Goal: Task Accomplishment & Management: Use online tool/utility

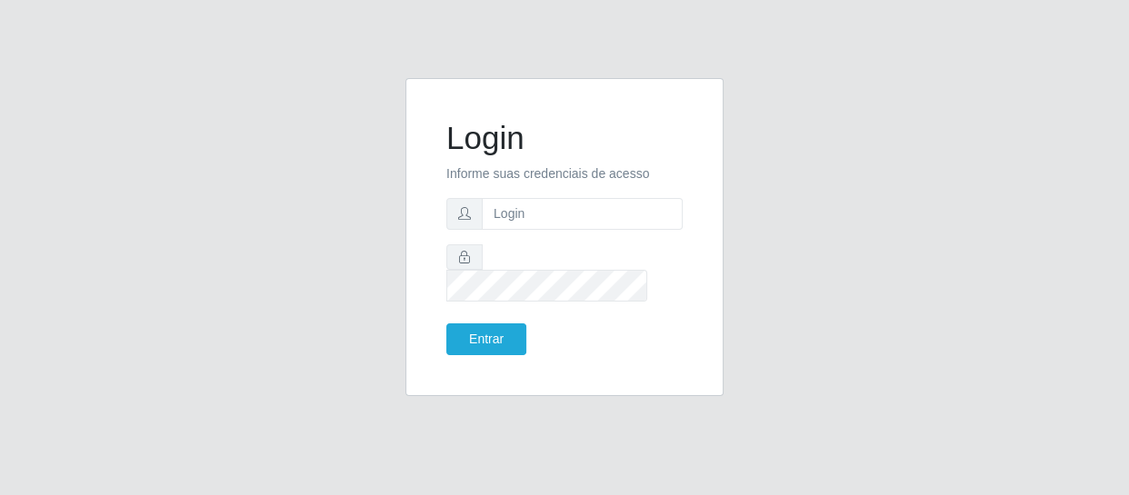
type input "[EMAIL_ADDRESS][DOMAIN_NAME]"
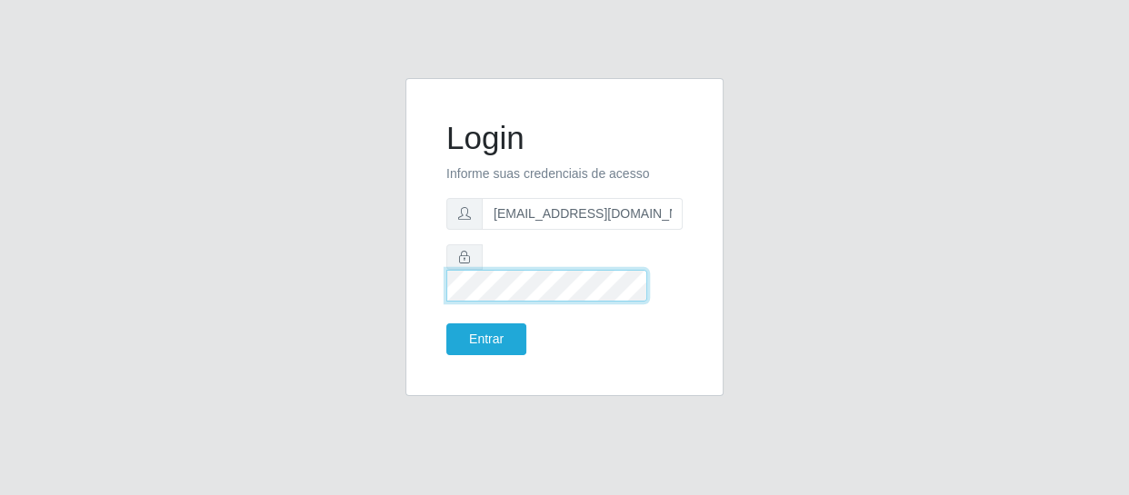
click at [446, 324] on button "Entrar" at bounding box center [486, 340] width 80 height 32
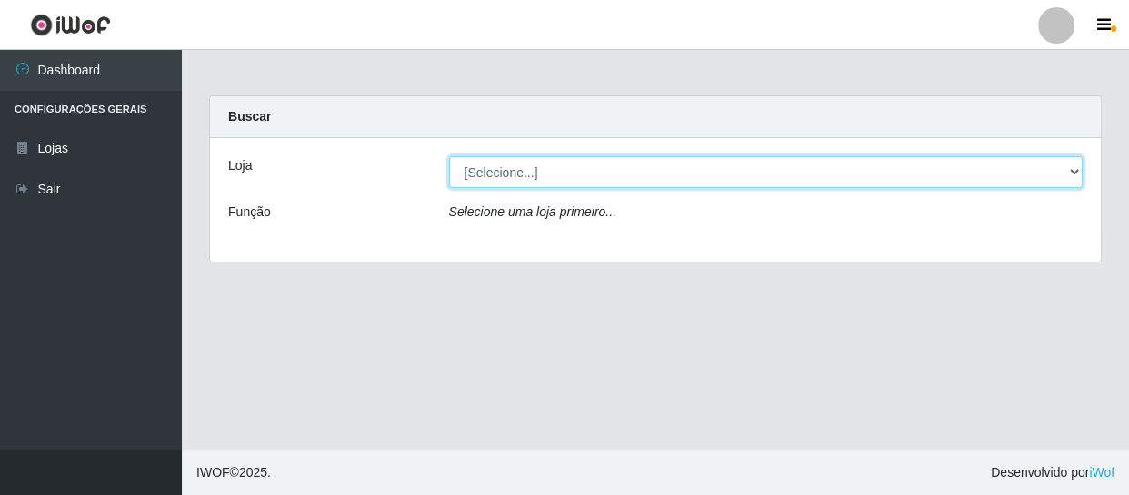
click at [525, 173] on select "[Selecione...] SuperFácil Atacado - São Gonçalo do Amarante" at bounding box center [766, 172] width 635 height 32
select select "408"
click at [449, 156] on select "[Selecione...] SuperFácil Atacado - São Gonçalo do Amarante" at bounding box center [766, 172] width 635 height 32
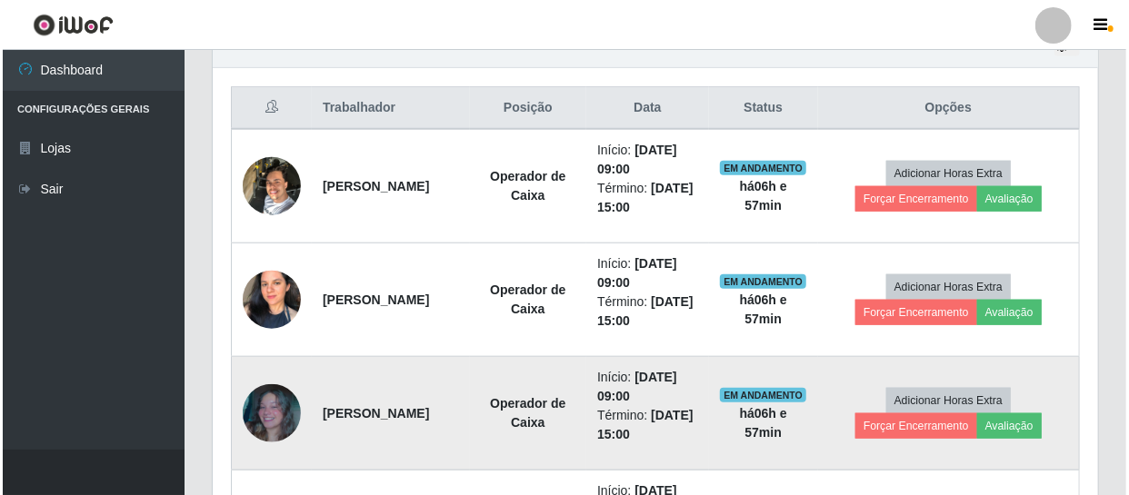
scroll to position [744, 0]
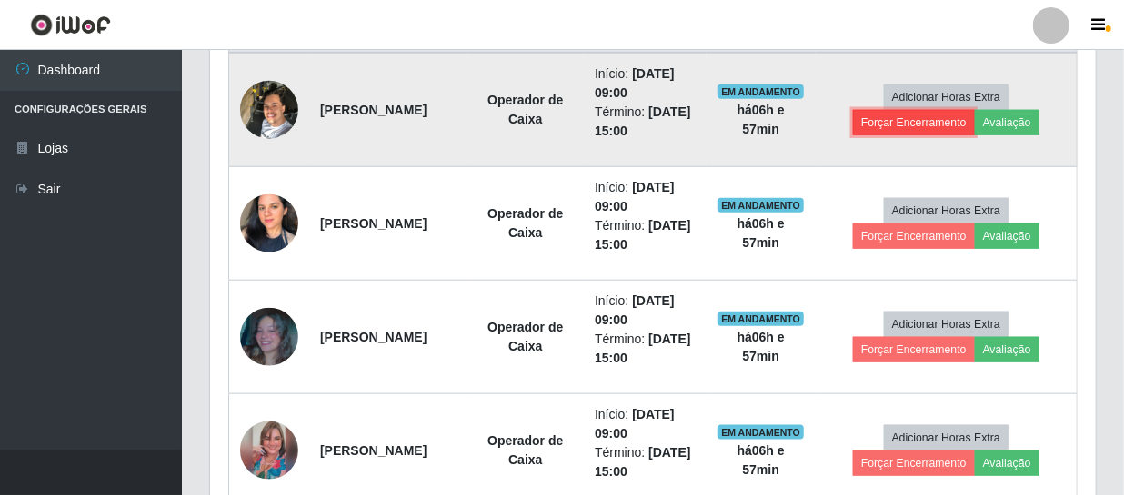
click at [951, 128] on button "Forçar Encerramento" at bounding box center [914, 122] width 122 height 25
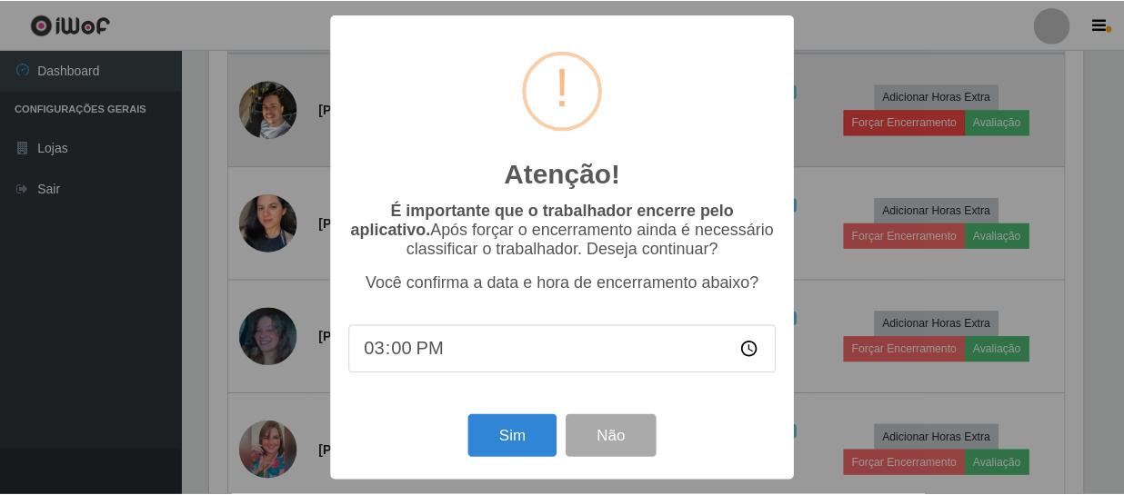
scroll to position [377, 877]
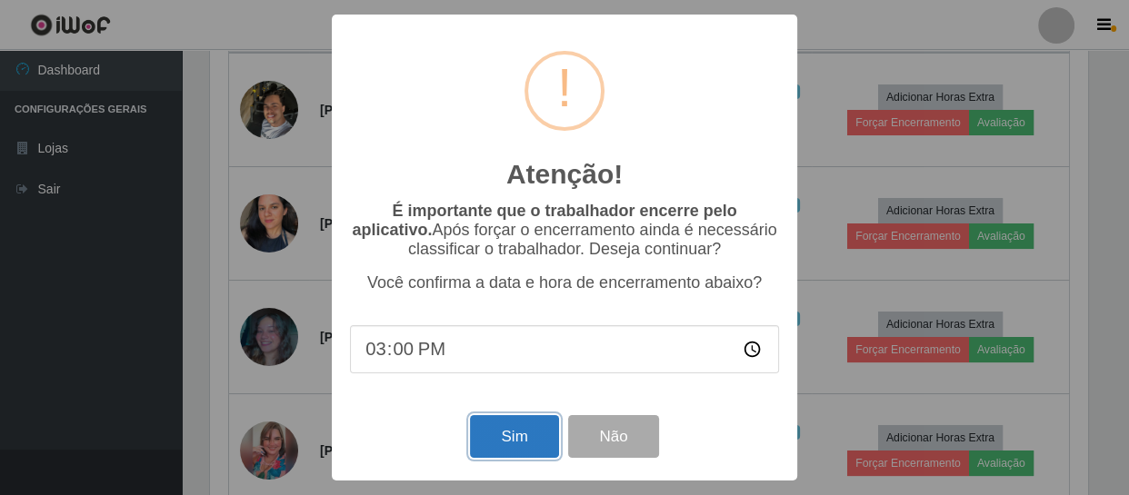
click at [500, 445] on button "Sim" at bounding box center [514, 436] width 88 height 43
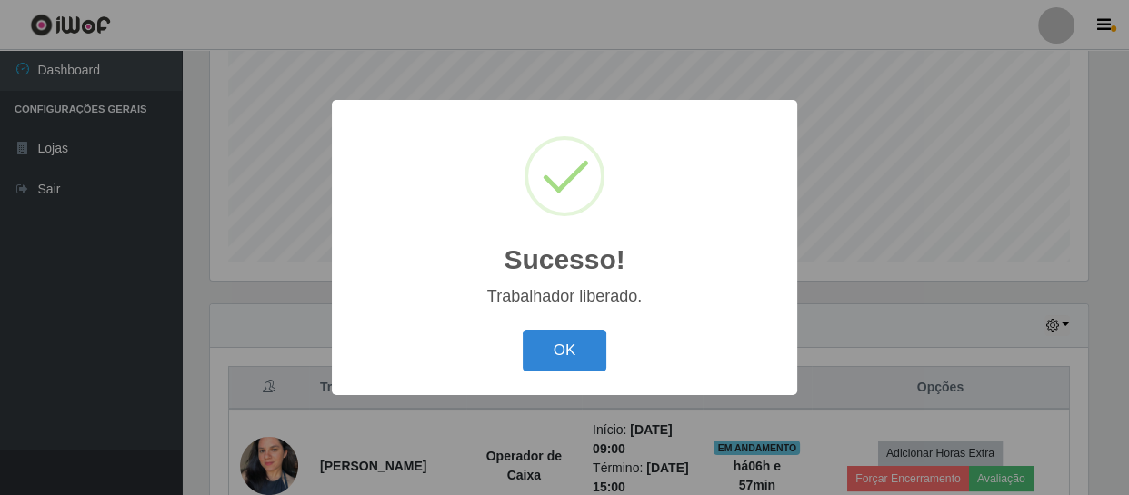
drag, startPoint x: 567, startPoint y: 359, endPoint x: 655, endPoint y: 327, distance: 92.9
click at [571, 359] on button "OK" at bounding box center [565, 351] width 85 height 43
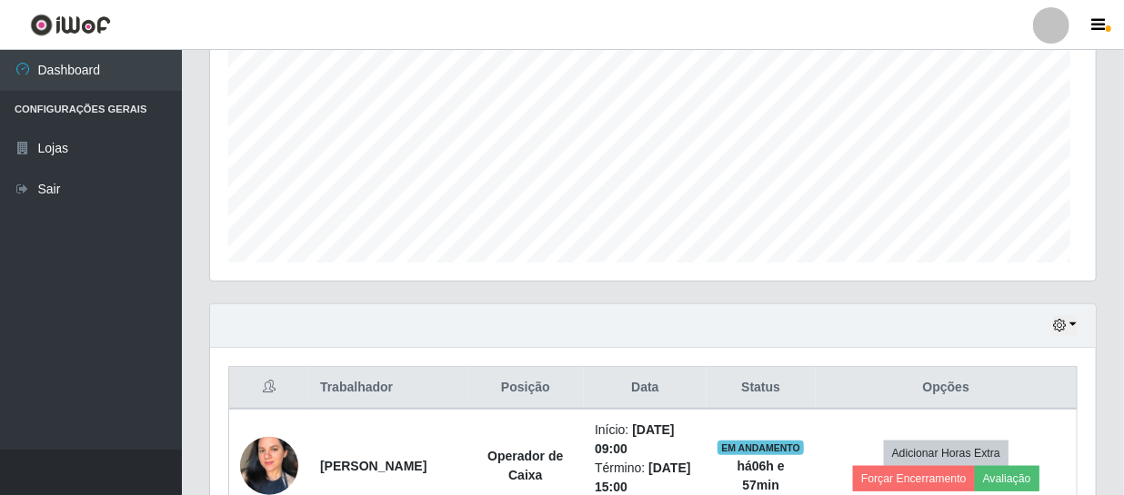
scroll to position [377, 885]
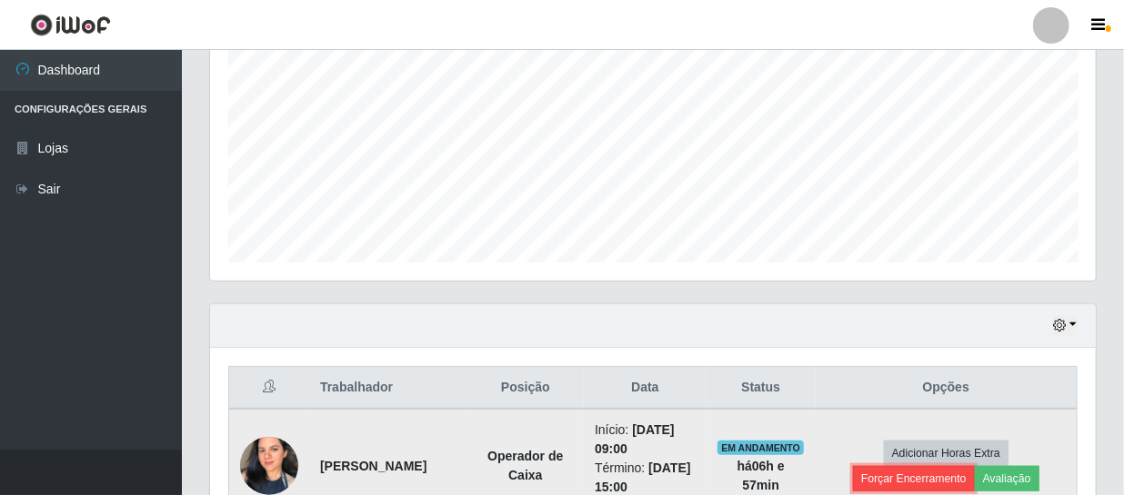
click at [895, 473] on button "Forçar Encerramento" at bounding box center [914, 478] width 122 height 25
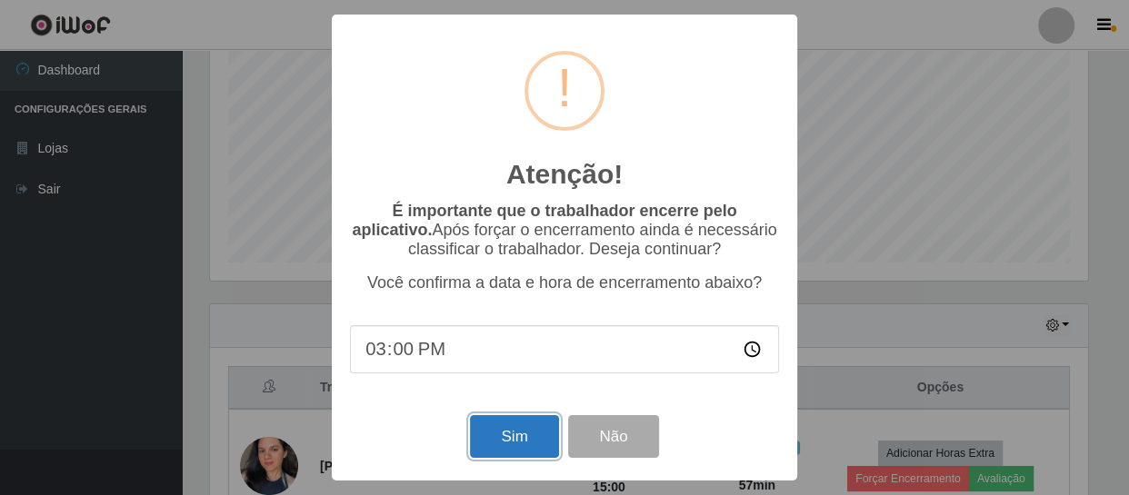
click at [550, 441] on button "Sim" at bounding box center [514, 436] width 88 height 43
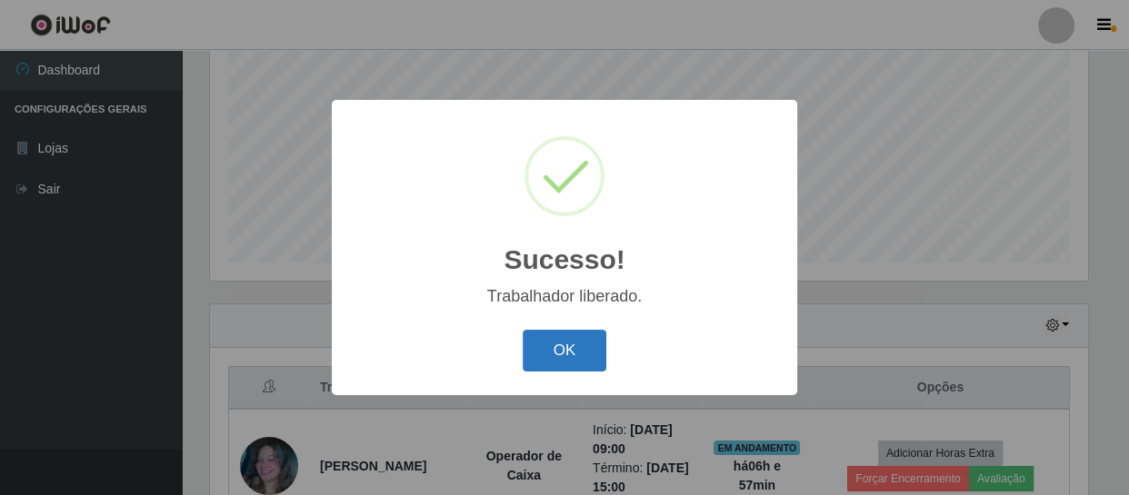
click at [564, 349] on button "OK" at bounding box center [565, 351] width 85 height 43
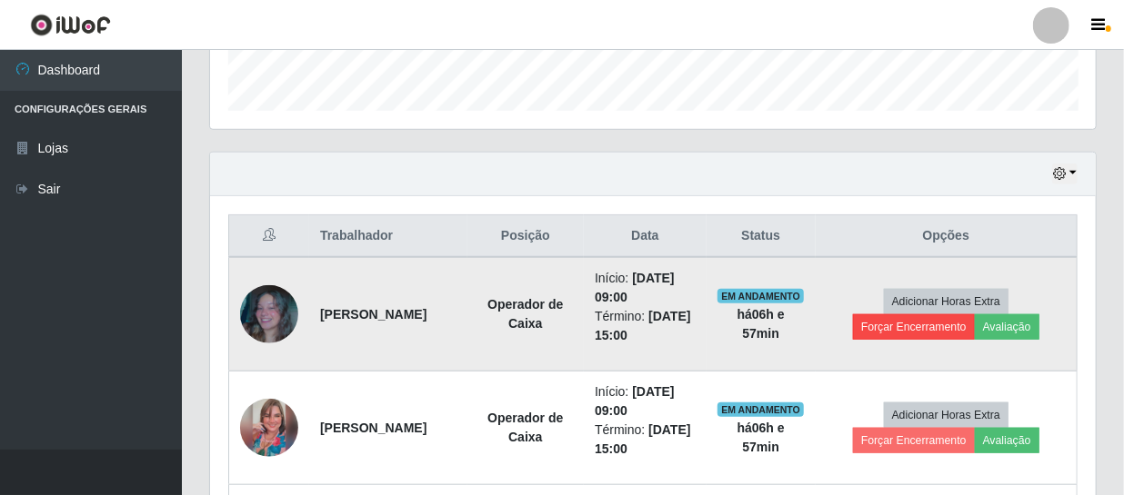
scroll to position [553, 0]
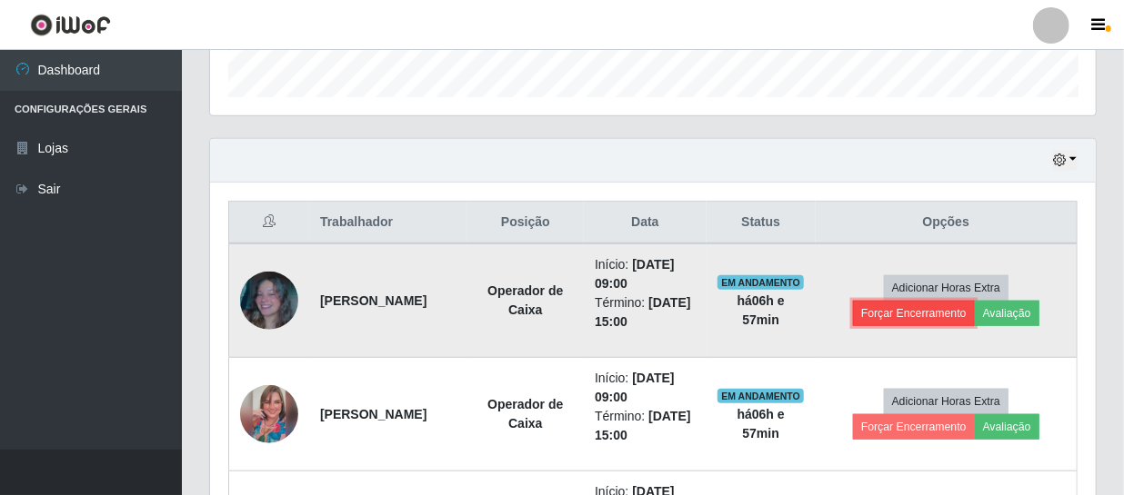
click at [912, 313] on button "Forçar Encerramento" at bounding box center [914, 313] width 122 height 25
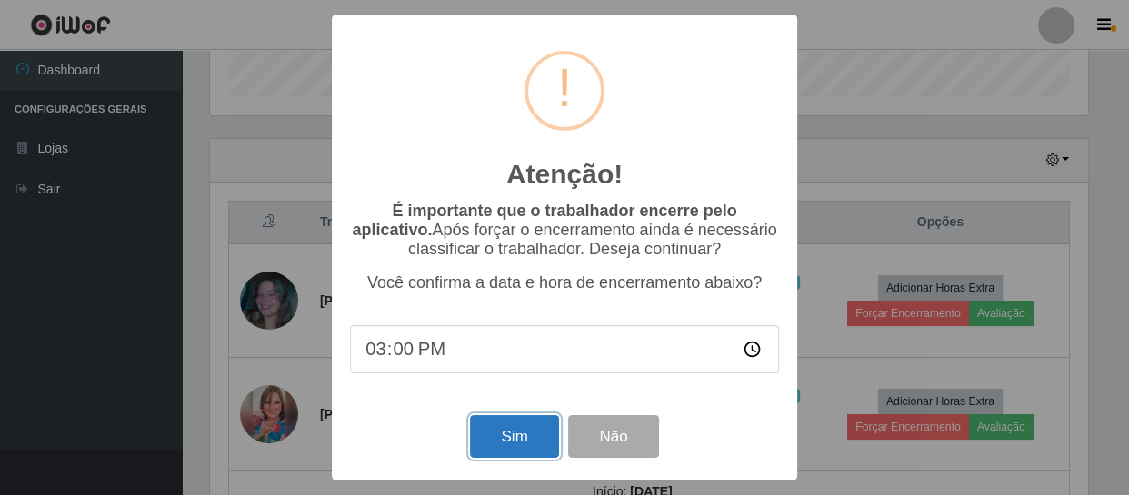
click at [495, 442] on button "Sim" at bounding box center [514, 436] width 88 height 43
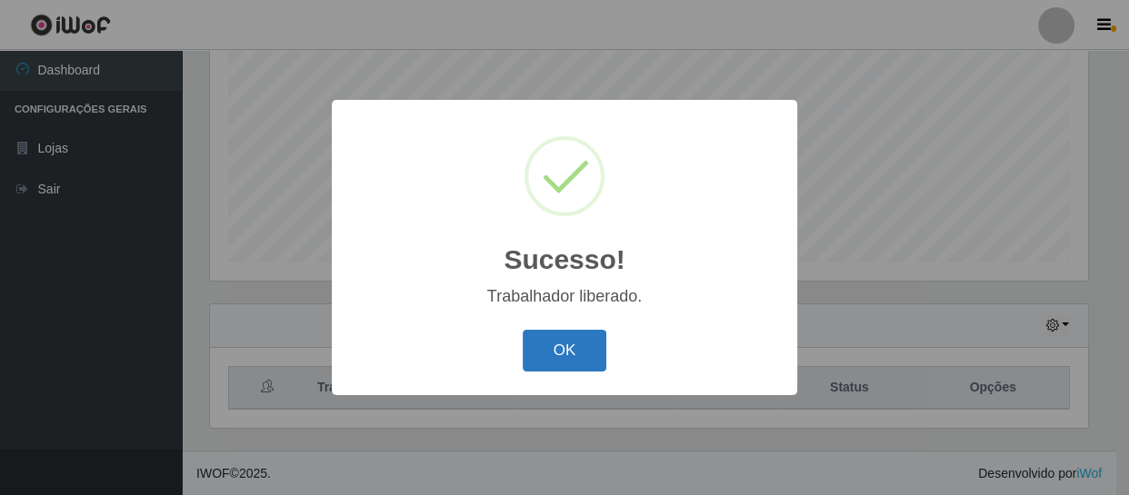
click at [558, 367] on button "OK" at bounding box center [565, 351] width 85 height 43
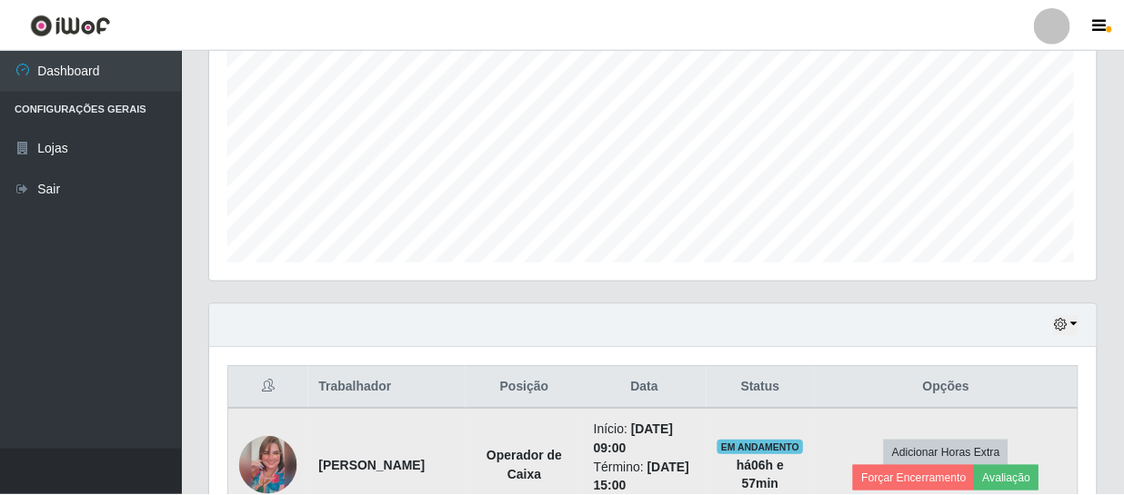
scroll to position [0, 0]
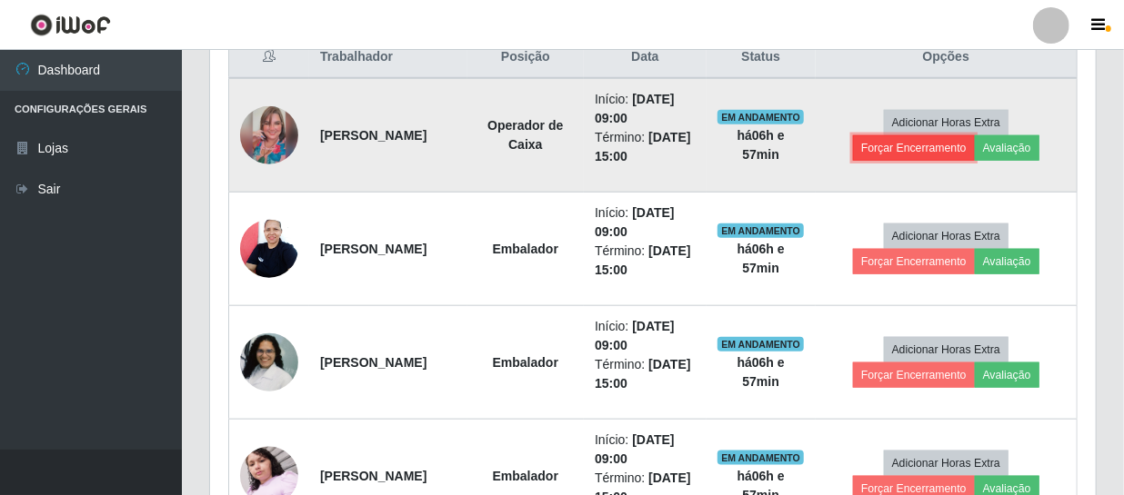
click at [898, 139] on button "Forçar Encerramento" at bounding box center [914, 147] width 122 height 25
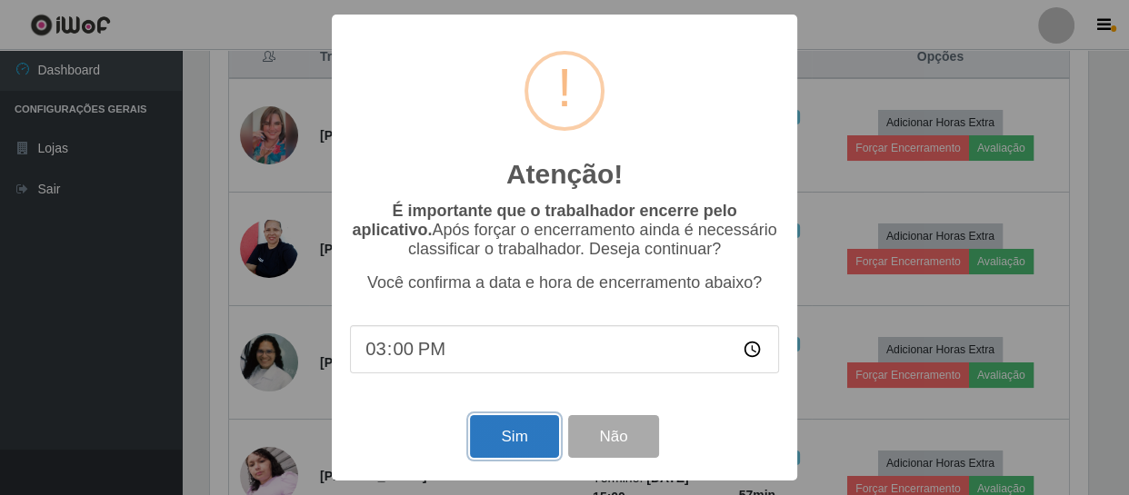
click at [499, 445] on button "Sim" at bounding box center [514, 436] width 88 height 43
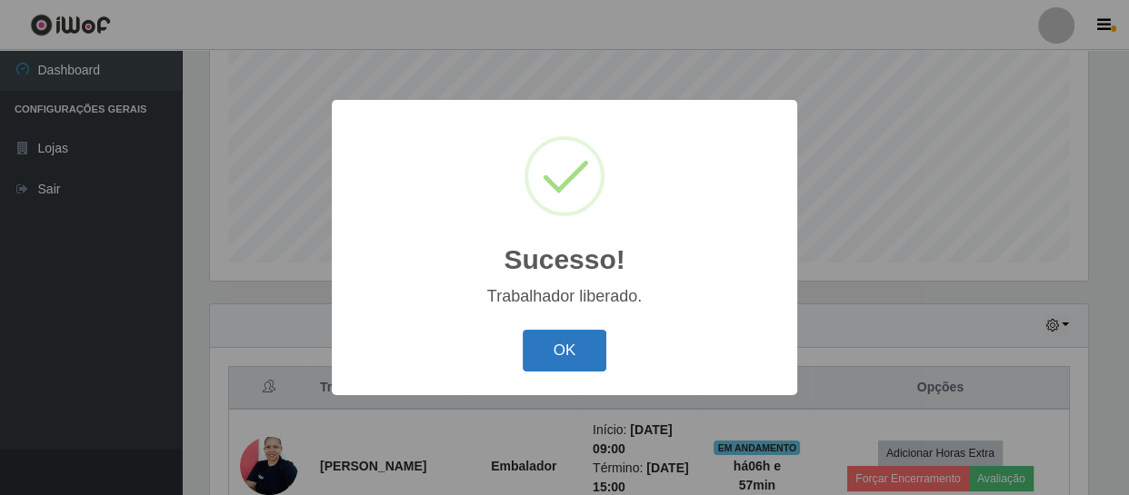
click at [569, 353] on button "OK" at bounding box center [565, 351] width 85 height 43
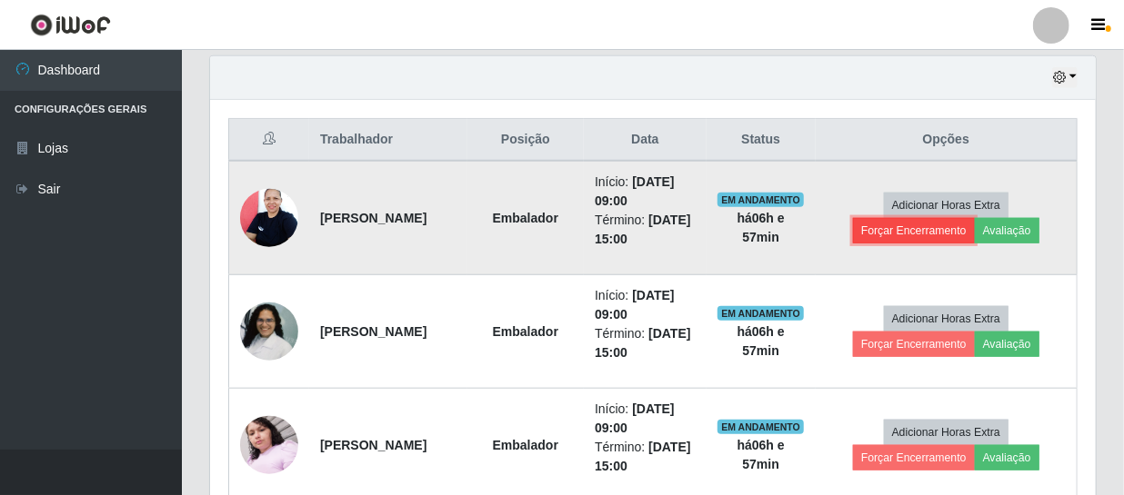
click at [899, 232] on button "Forçar Encerramento" at bounding box center [914, 230] width 122 height 25
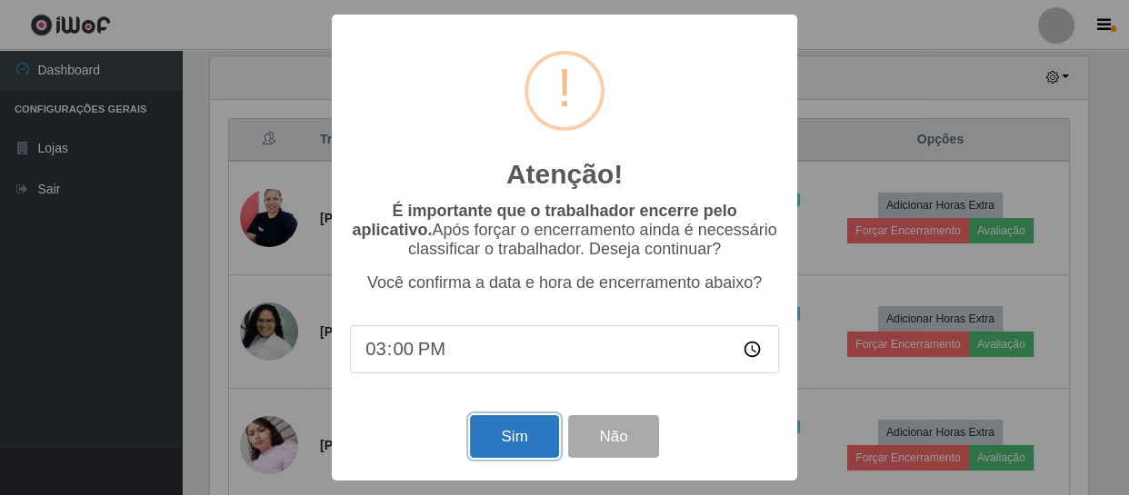
click at [529, 443] on button "Sim" at bounding box center [514, 436] width 88 height 43
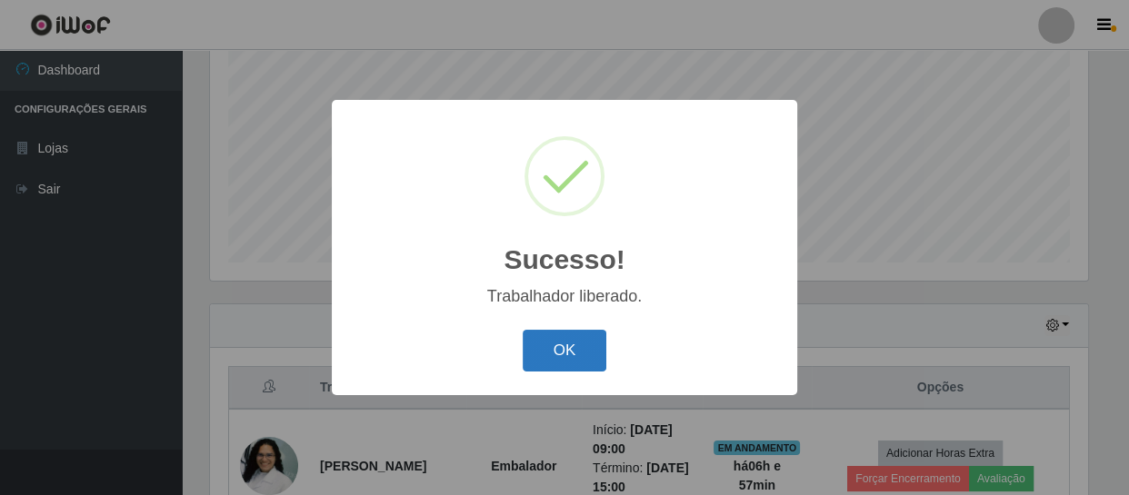
drag, startPoint x: 525, startPoint y: 339, endPoint x: 601, endPoint y: 332, distance: 75.8
click at [526, 338] on button "OK" at bounding box center [565, 351] width 85 height 43
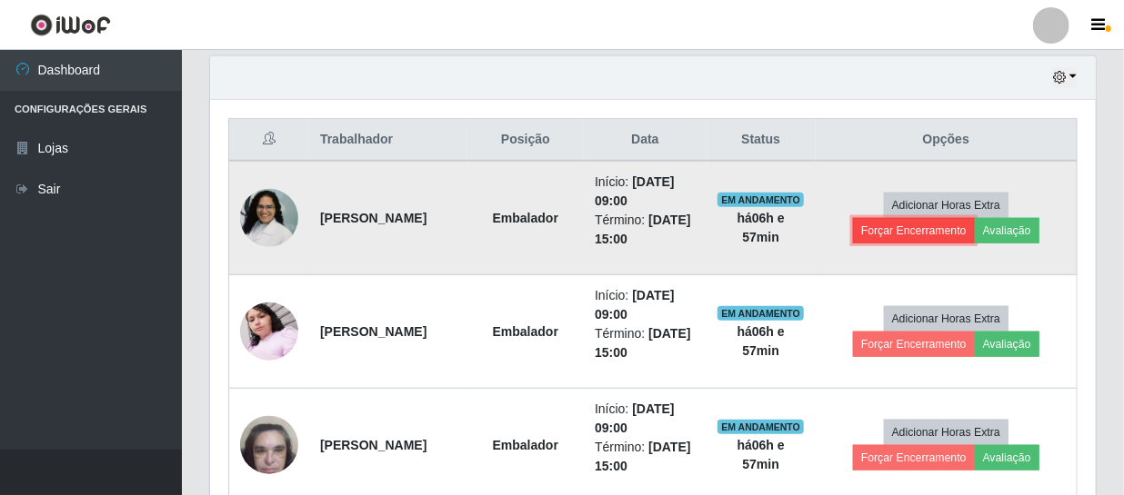
click at [926, 226] on button "Forçar Encerramento" at bounding box center [914, 230] width 122 height 25
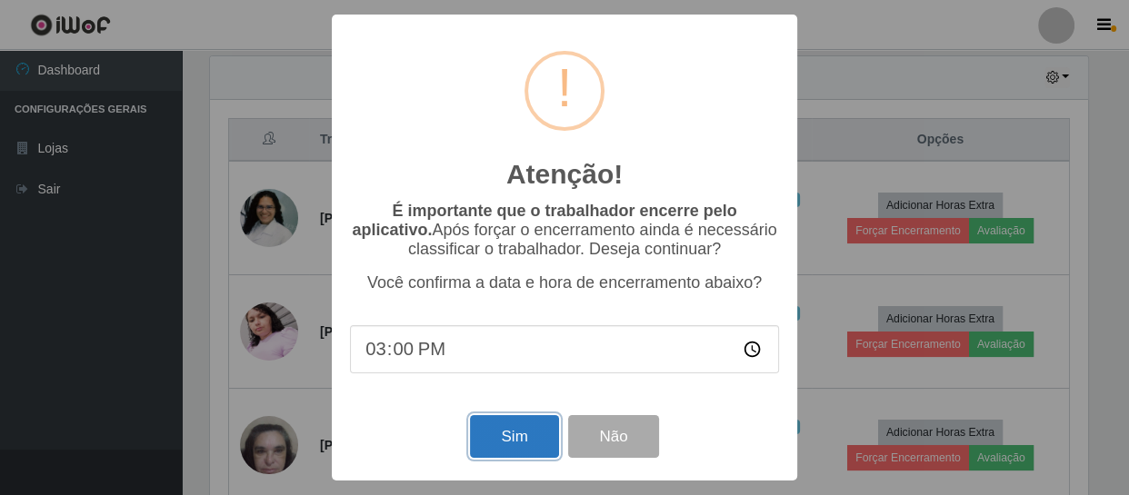
click at [523, 441] on button "Sim" at bounding box center [514, 436] width 88 height 43
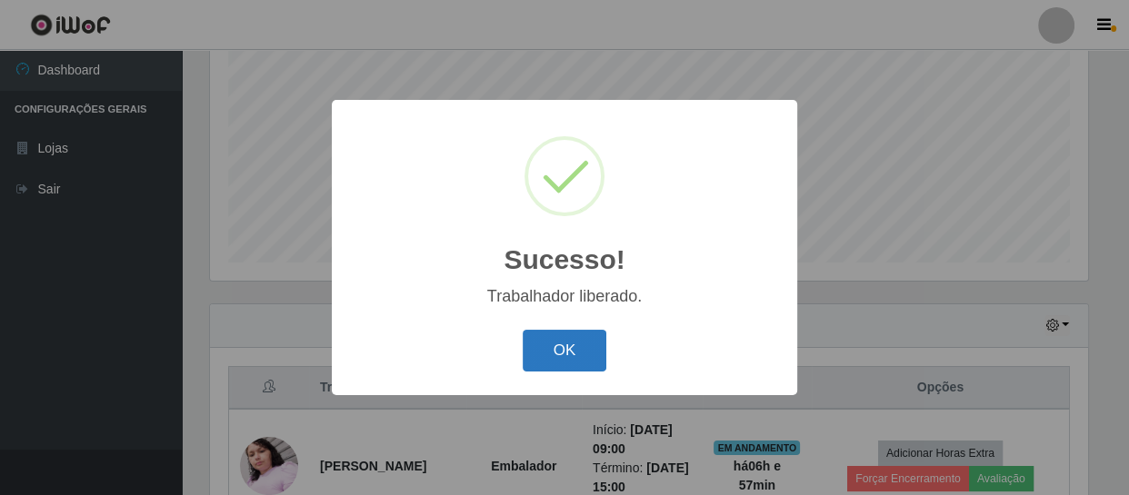
click at [568, 360] on button "OK" at bounding box center [565, 351] width 85 height 43
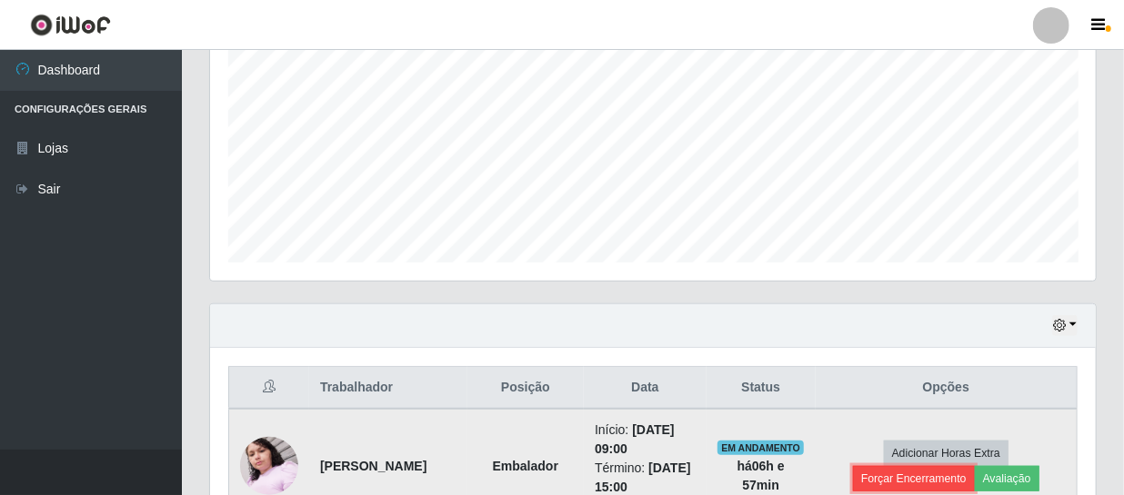
click at [945, 479] on button "Forçar Encerramento" at bounding box center [914, 478] width 122 height 25
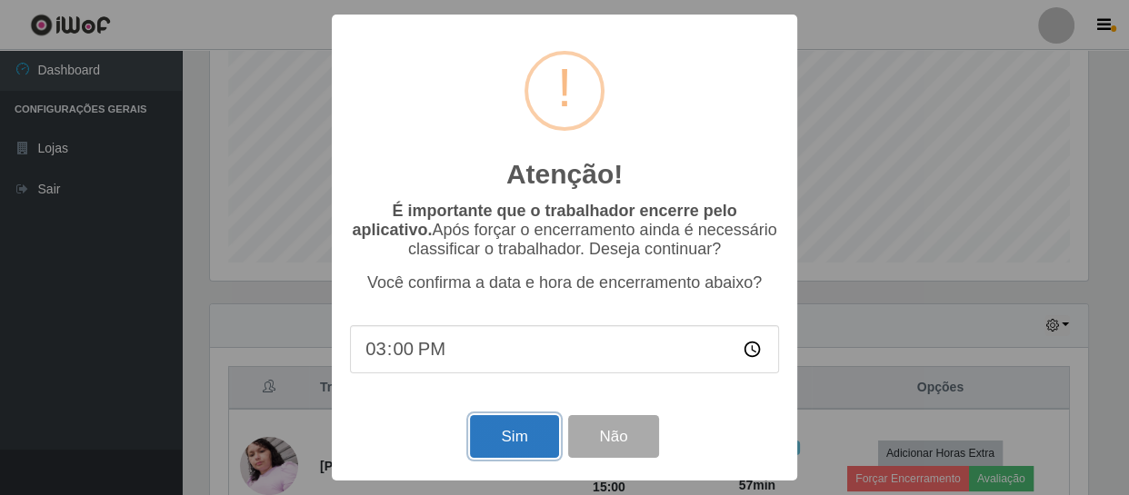
click at [498, 426] on button "Sim" at bounding box center [514, 436] width 88 height 43
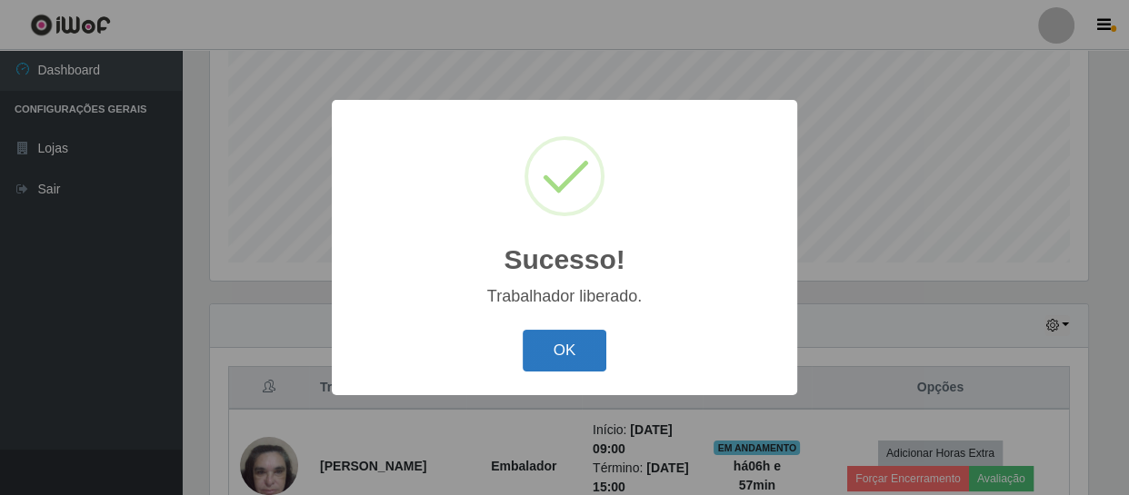
click at [554, 350] on button "OK" at bounding box center [565, 351] width 85 height 43
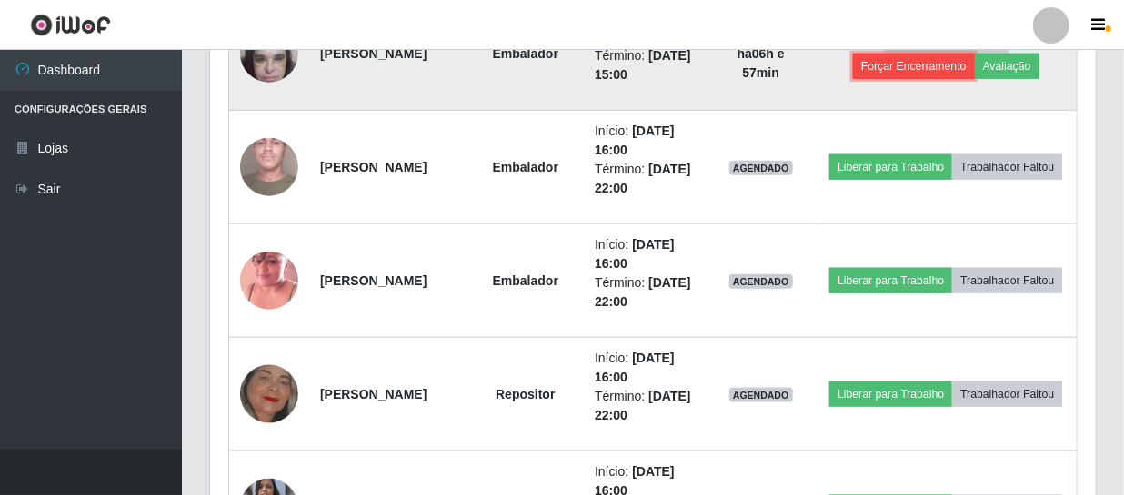
click at [917, 69] on button "Forçar Encerramento" at bounding box center [914, 66] width 122 height 25
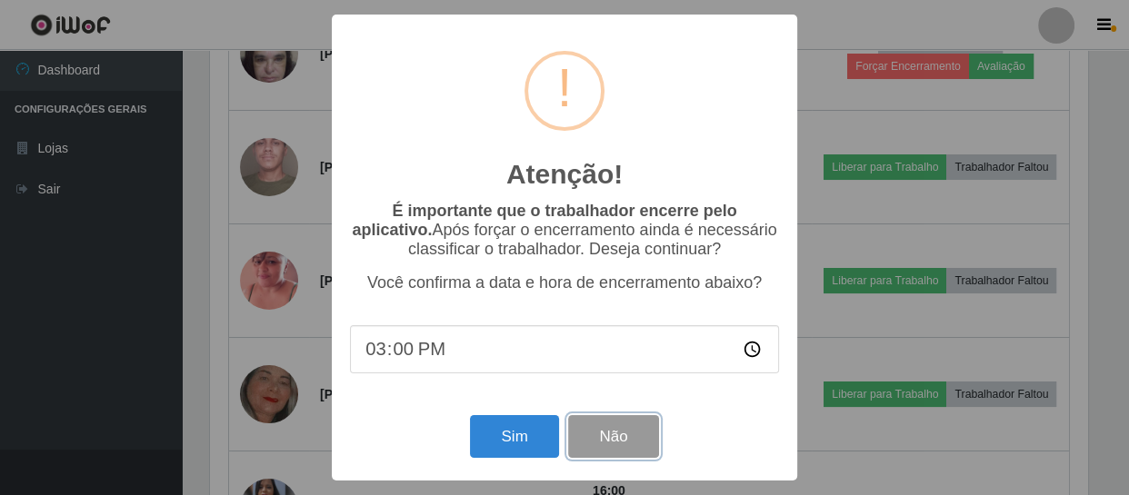
click at [627, 442] on button "Não" at bounding box center [613, 436] width 90 height 43
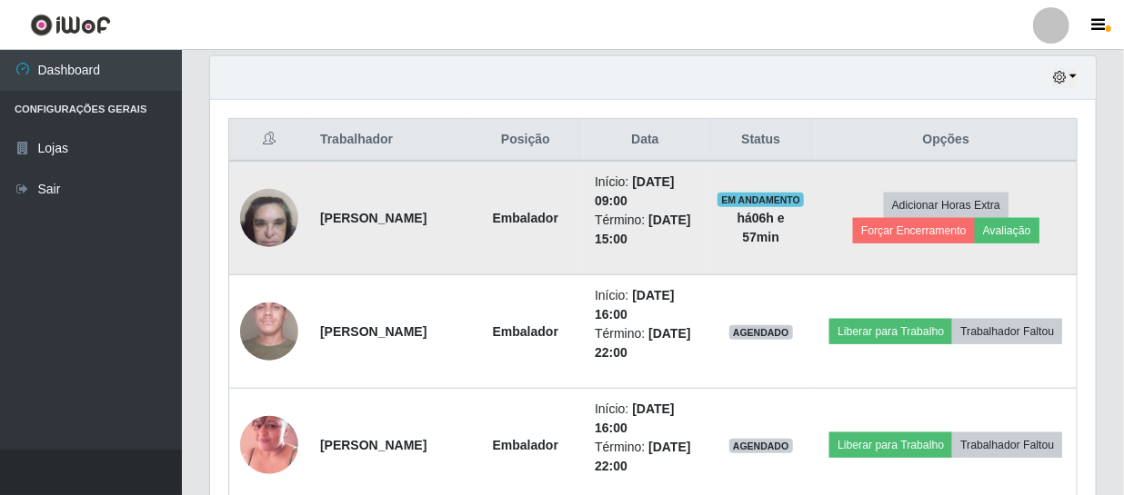
click at [858, 235] on td "Adicionar Horas Extra Forçar Encerramento Avaliação" at bounding box center [946, 218] width 262 height 115
click at [881, 231] on button "Forçar Encerramento" at bounding box center [914, 230] width 122 height 25
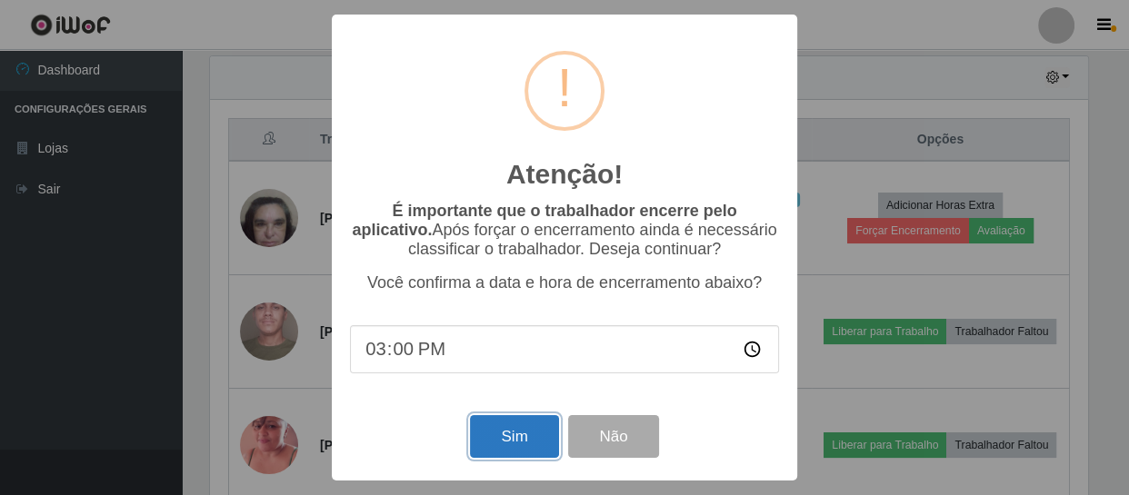
click at [545, 442] on button "Sim" at bounding box center [514, 436] width 88 height 43
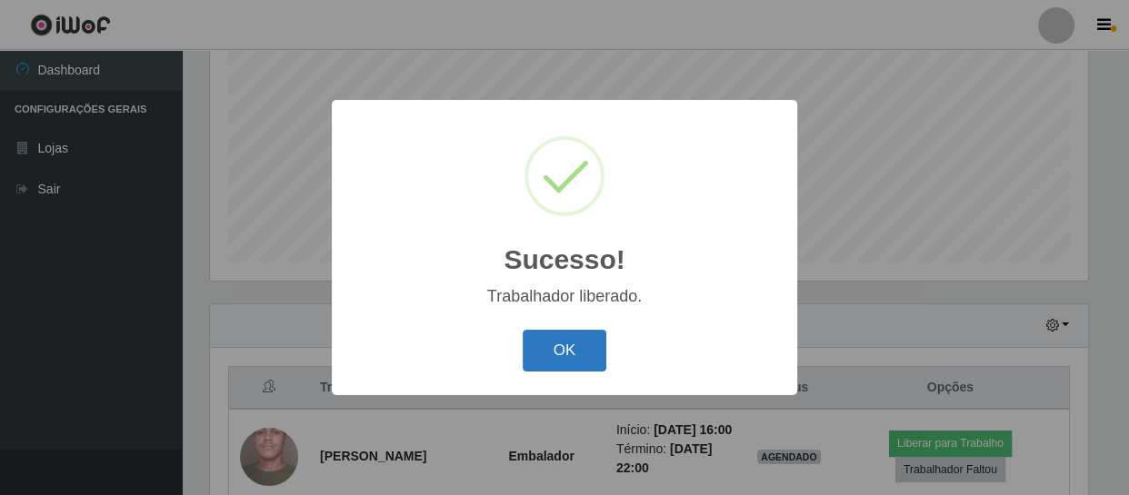
click at [545, 341] on button "OK" at bounding box center [565, 351] width 85 height 43
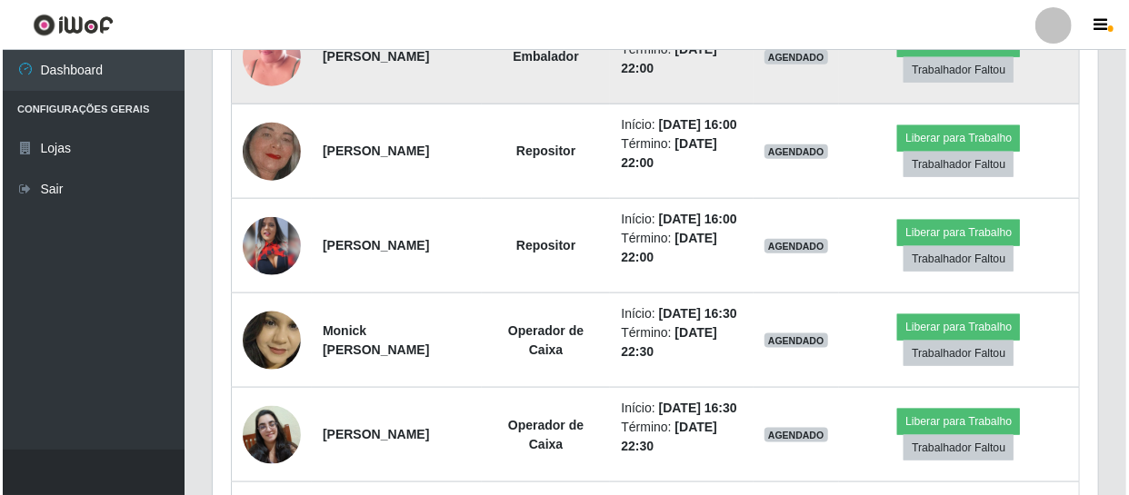
scroll to position [883, 0]
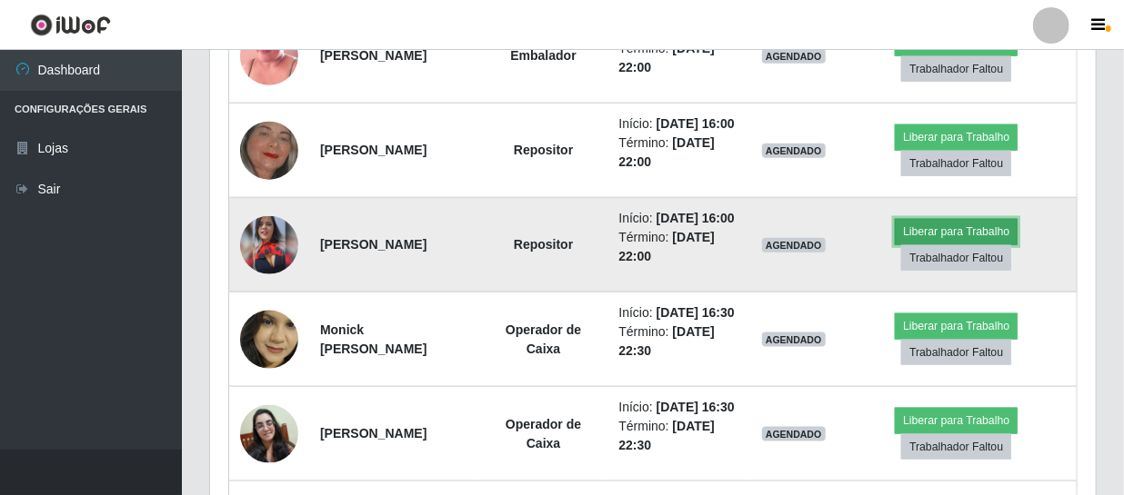
click at [965, 245] on button "Liberar para Trabalho" at bounding box center [956, 231] width 123 height 25
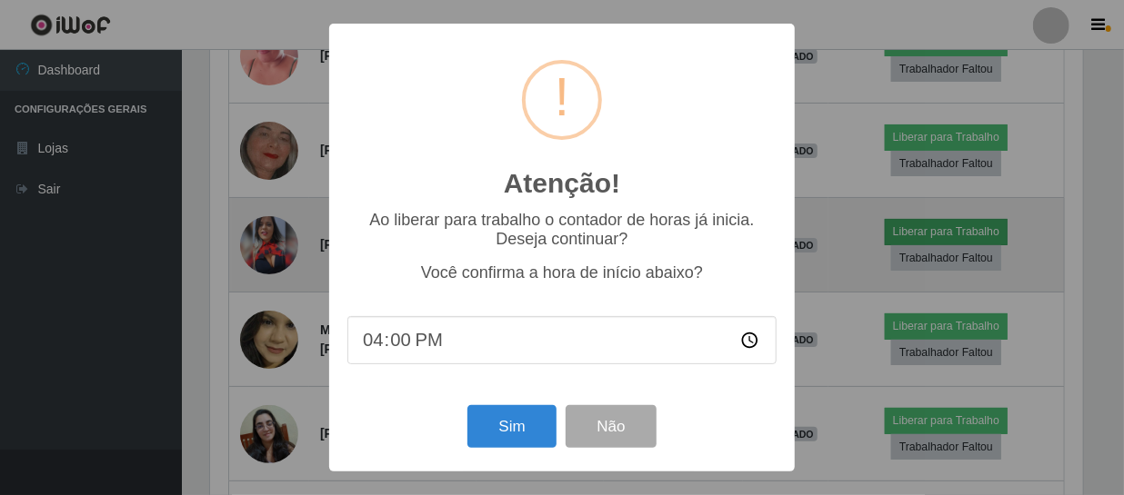
scroll to position [377, 877]
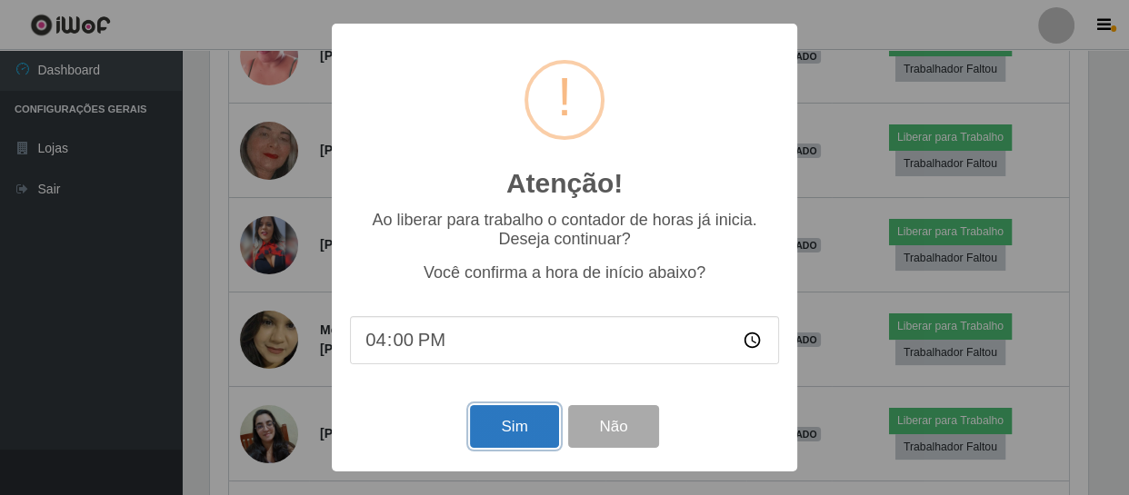
click at [523, 427] on button "Sim" at bounding box center [514, 426] width 88 height 43
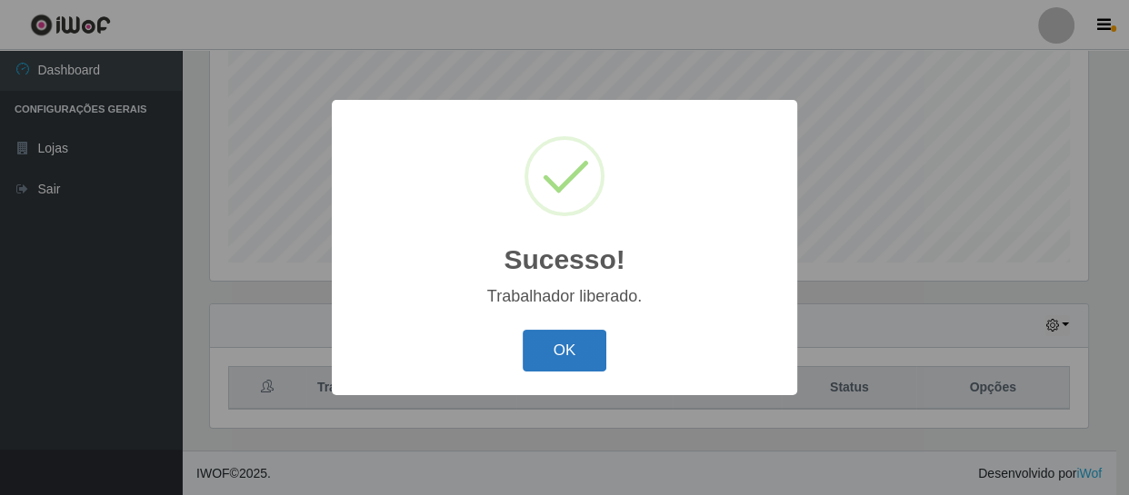
click at [559, 345] on button "OK" at bounding box center [565, 351] width 85 height 43
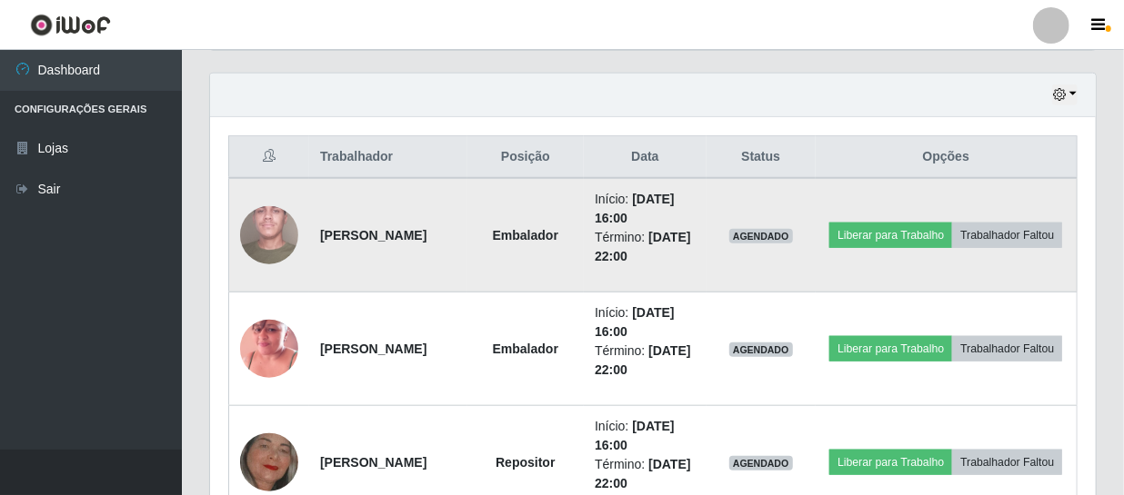
scroll to position [635, 0]
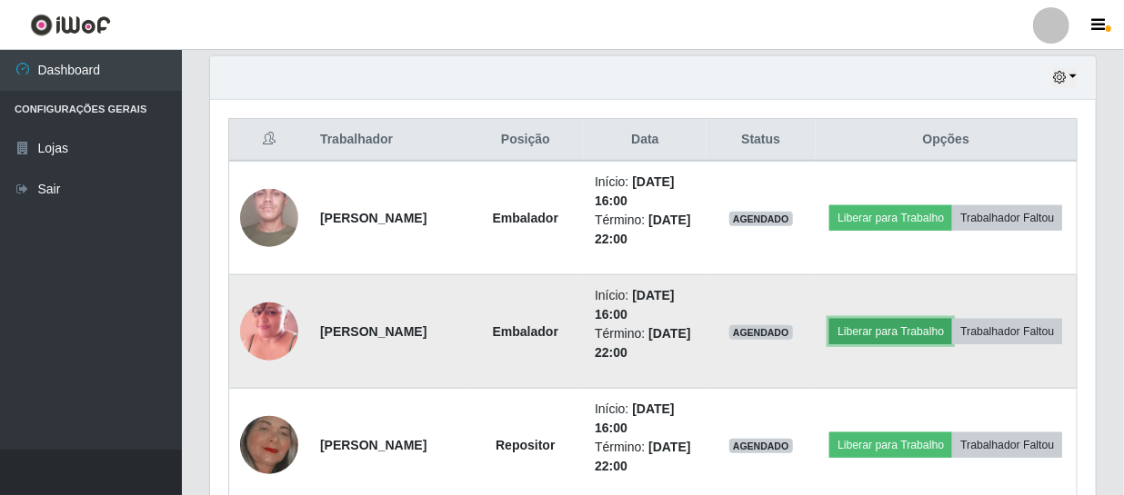
click at [952, 319] on button "Liberar para Trabalho" at bounding box center [890, 331] width 123 height 25
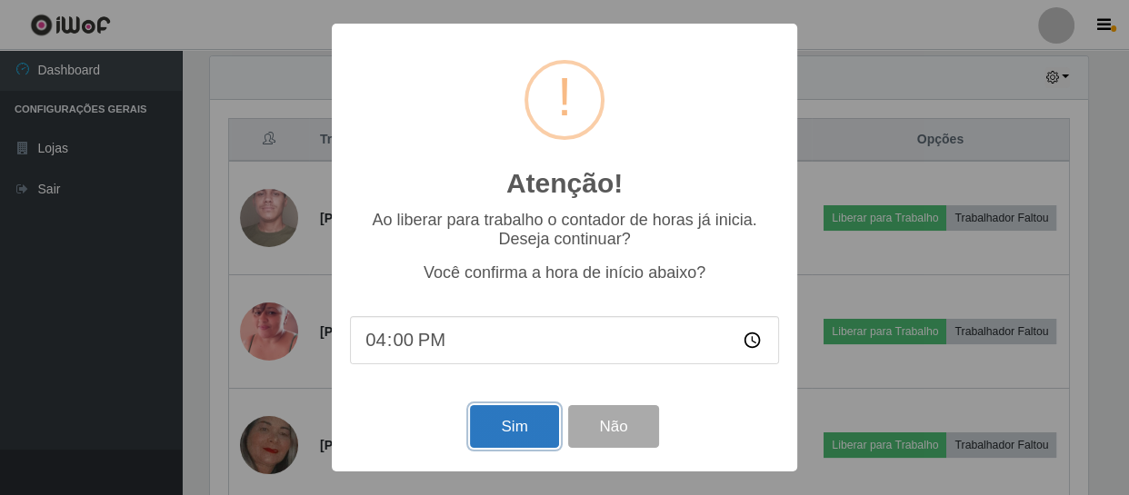
click at [512, 419] on button "Sim" at bounding box center [514, 426] width 88 height 43
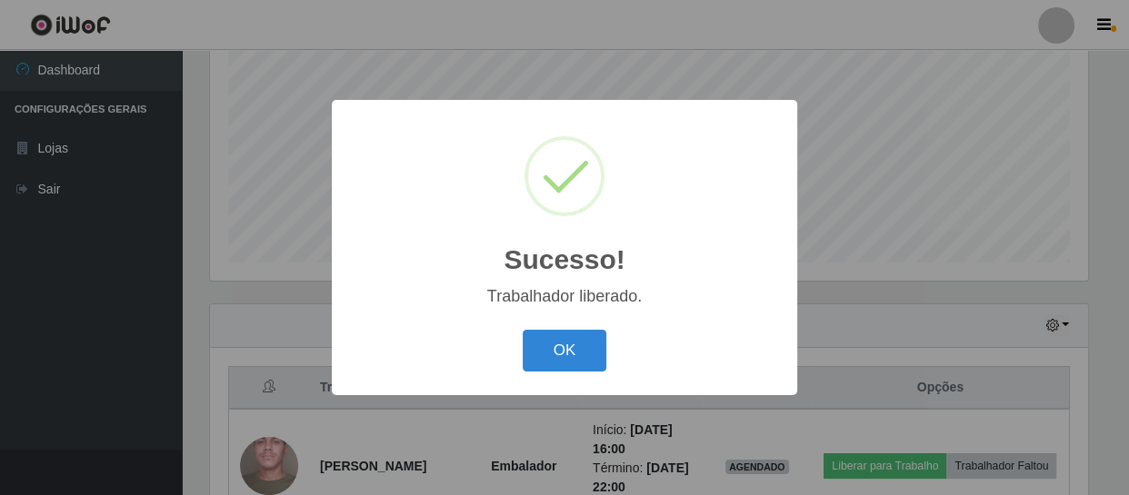
click at [545, 403] on div "Sucesso! × Trabalhador liberado. OK Cancel" at bounding box center [564, 247] width 1129 height 495
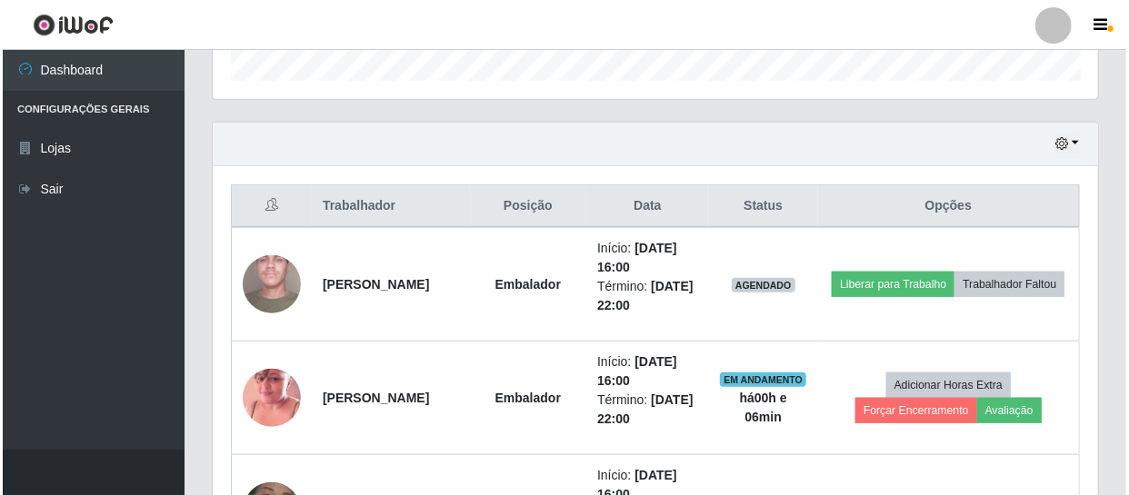
scroll to position [553, 0]
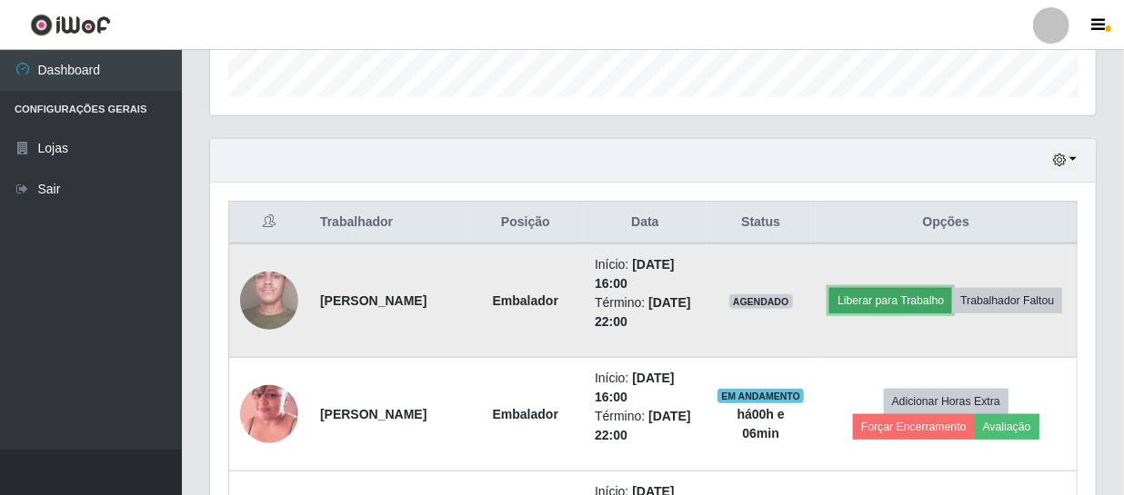
click at [924, 288] on button "Liberar para Trabalho" at bounding box center [890, 300] width 123 height 25
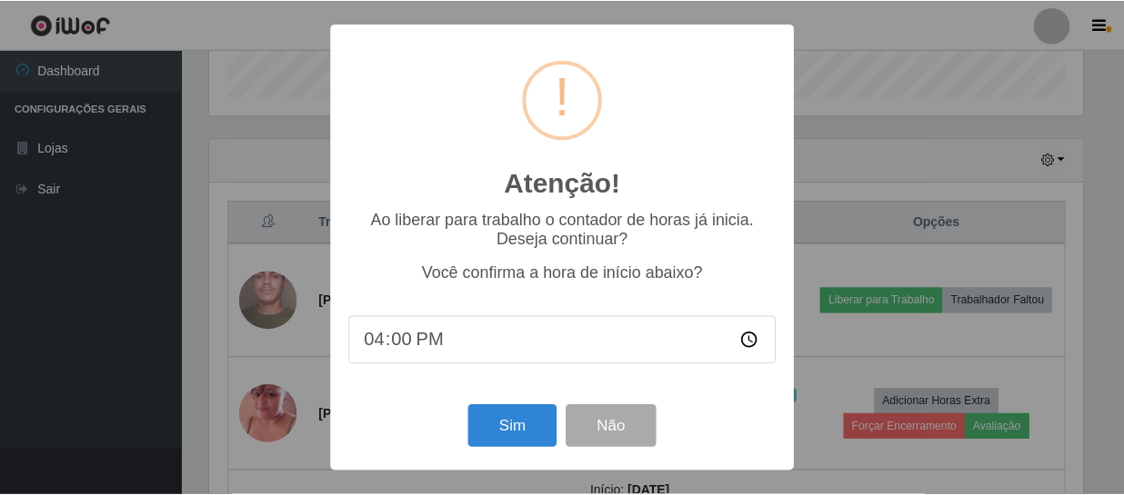
scroll to position [377, 877]
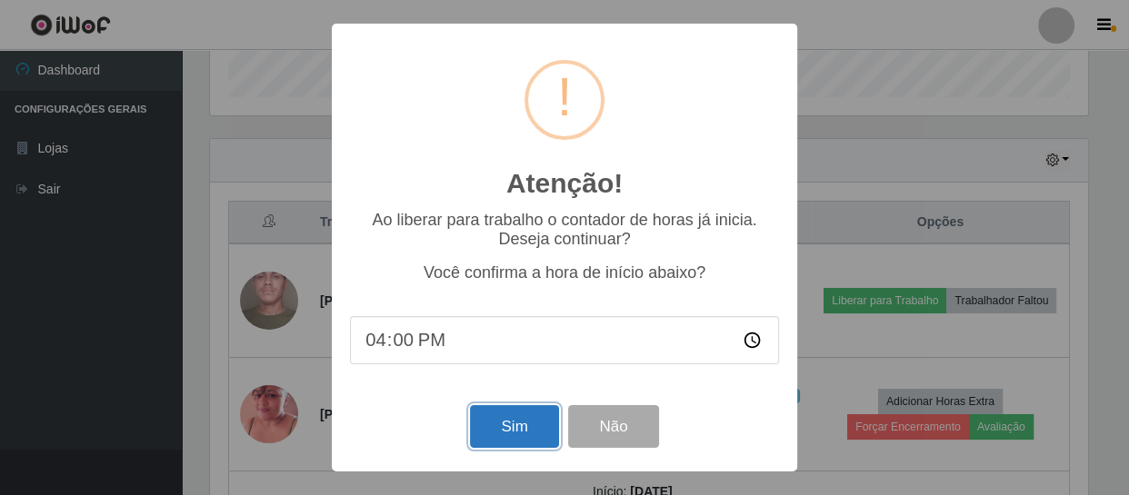
click at [527, 435] on button "Sim" at bounding box center [514, 426] width 88 height 43
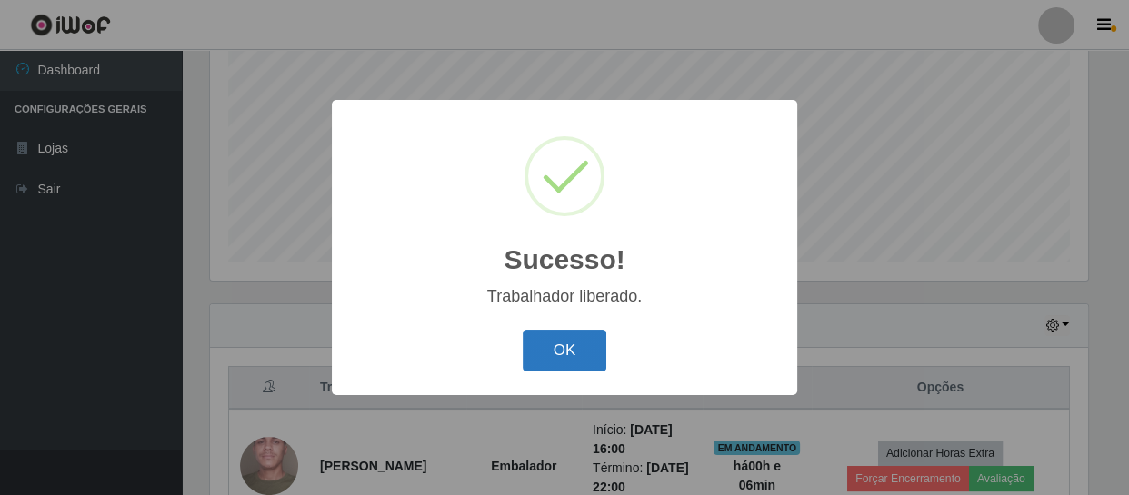
click at [560, 348] on button "OK" at bounding box center [565, 351] width 85 height 43
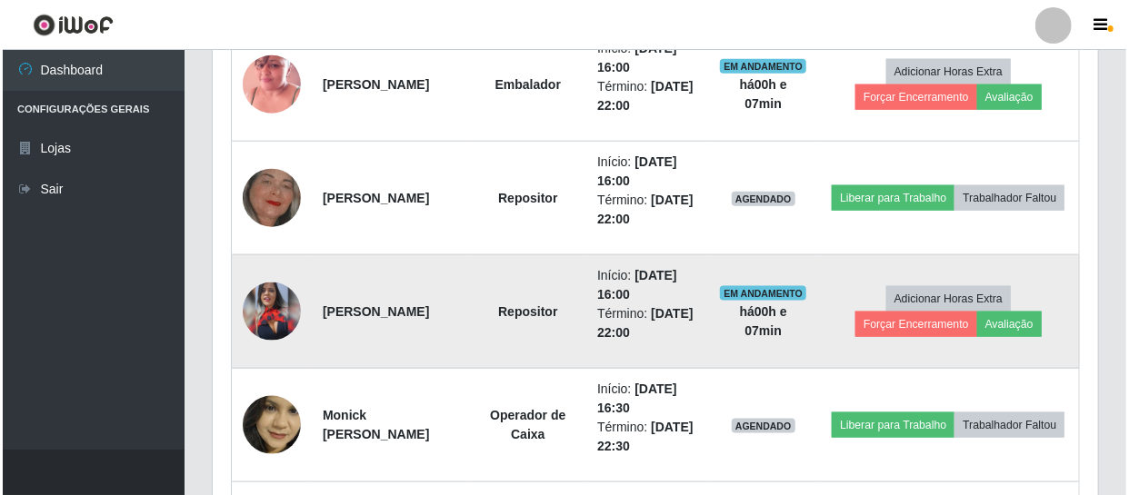
scroll to position [965, 0]
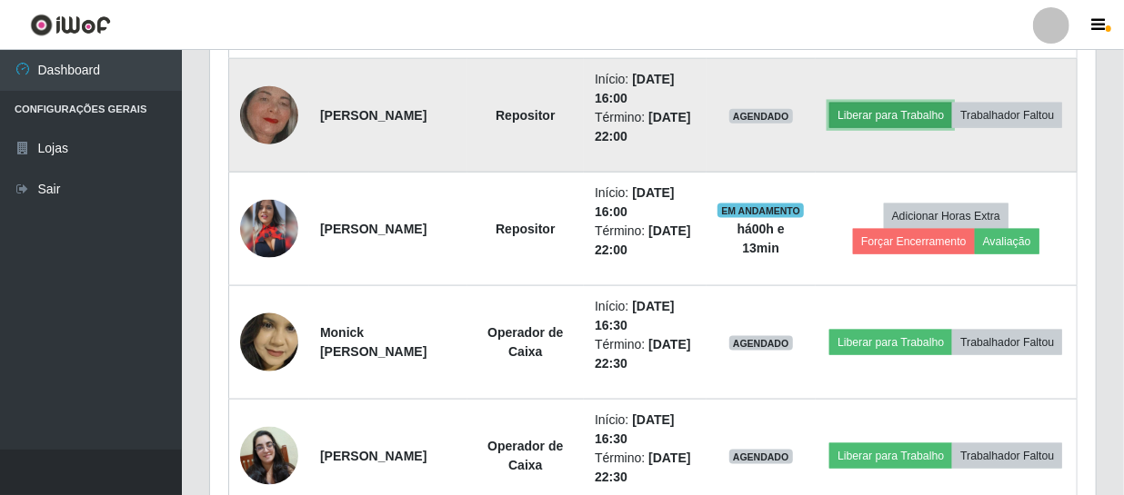
click at [945, 103] on button "Liberar para Trabalho" at bounding box center [890, 115] width 123 height 25
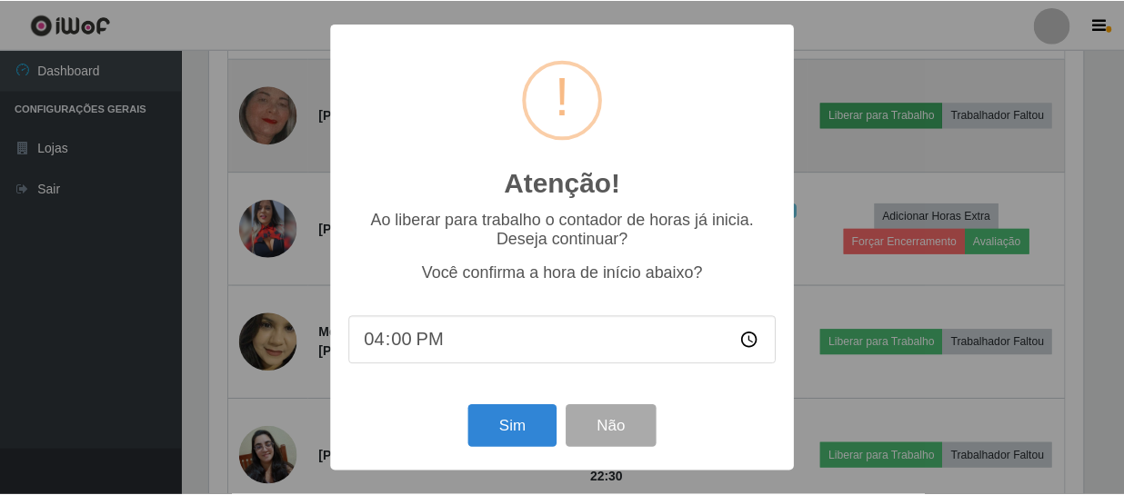
scroll to position [377, 877]
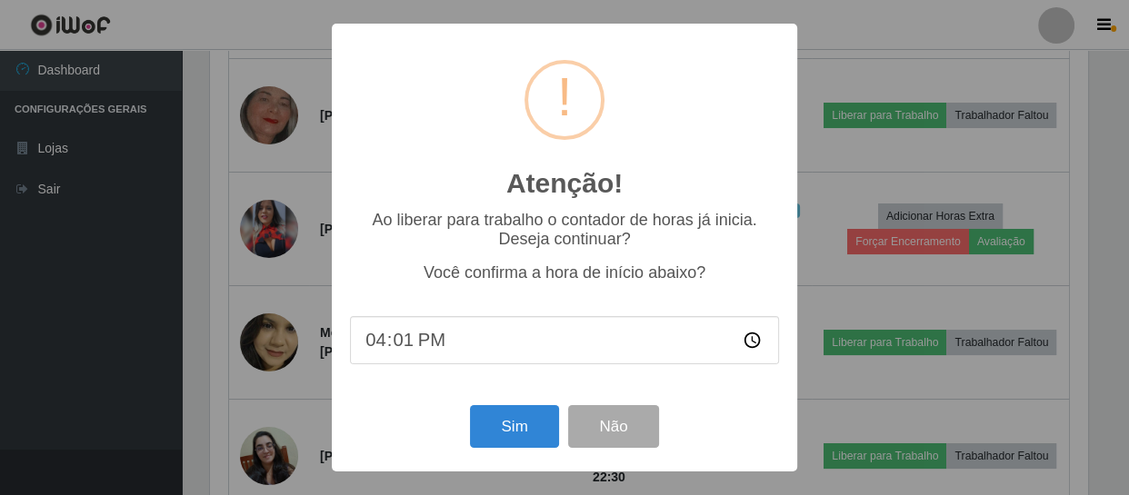
type input "16:13"
click at [533, 426] on button "Sim" at bounding box center [514, 426] width 88 height 43
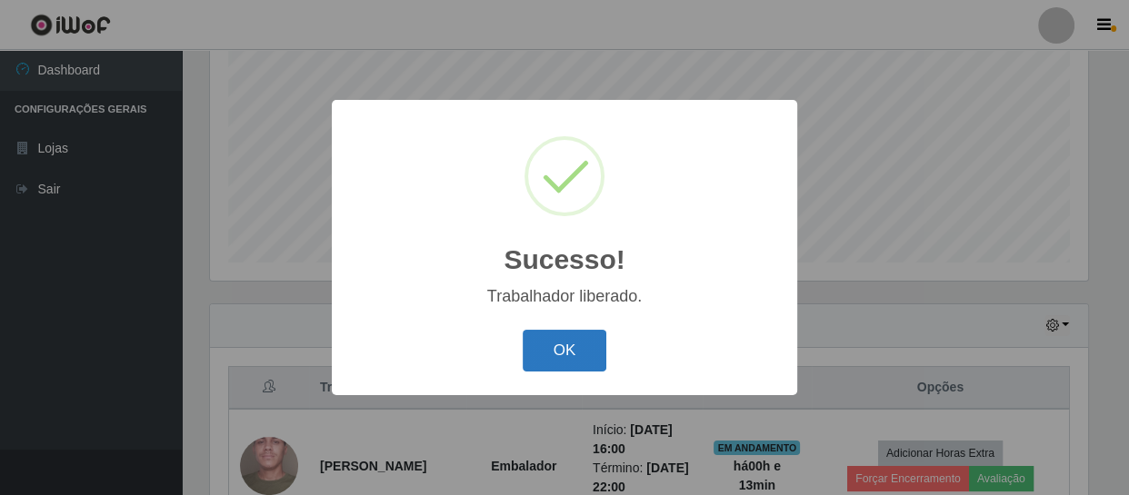
click at [550, 347] on button "OK" at bounding box center [565, 351] width 85 height 43
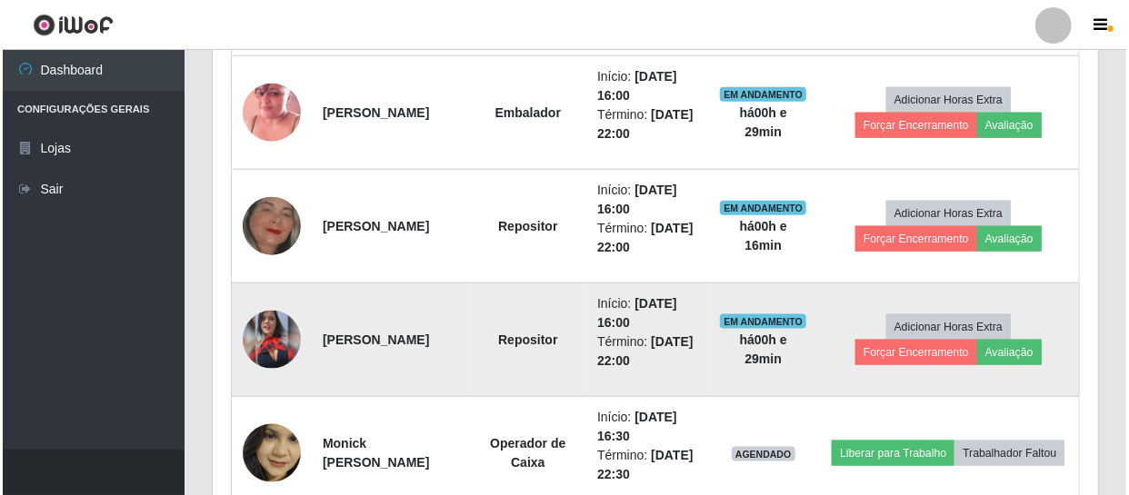
scroll to position [883, 0]
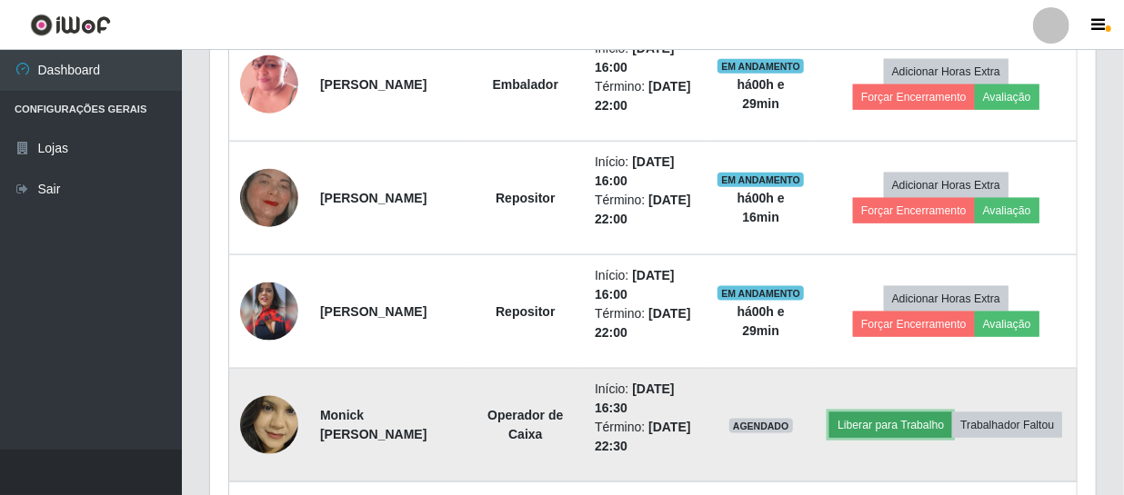
click at [907, 413] on button "Liberar para Trabalho" at bounding box center [890, 425] width 123 height 25
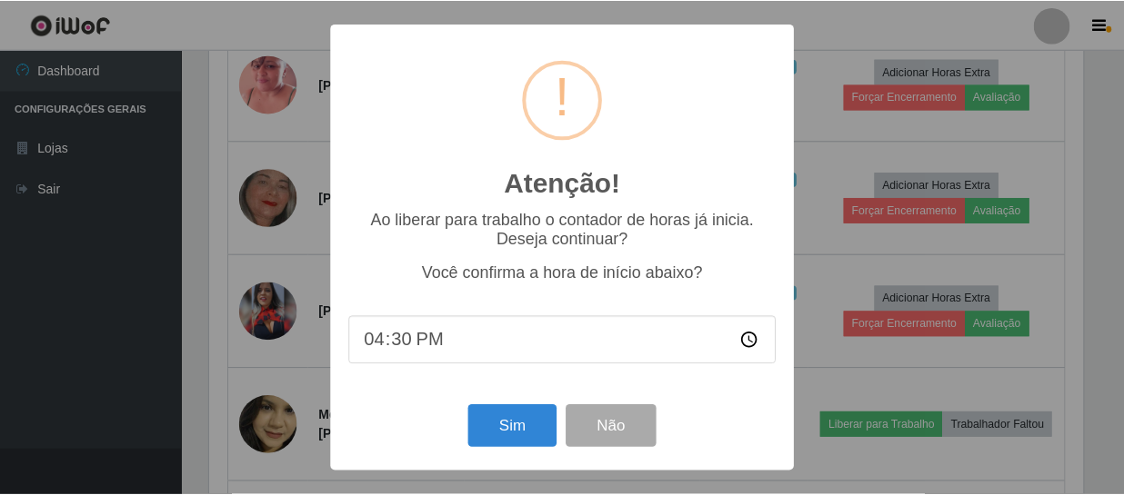
scroll to position [377, 877]
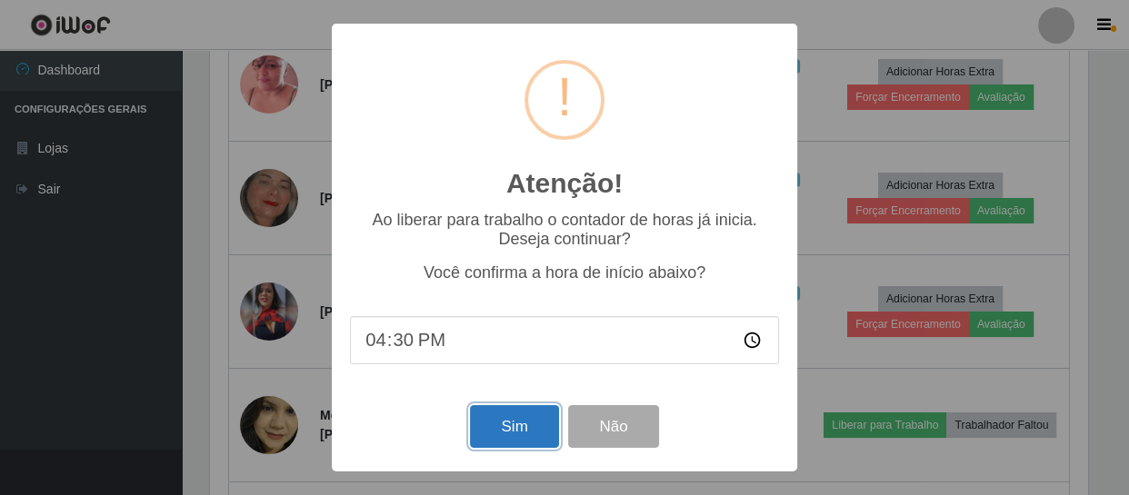
click at [489, 424] on button "Sim" at bounding box center [514, 426] width 88 height 43
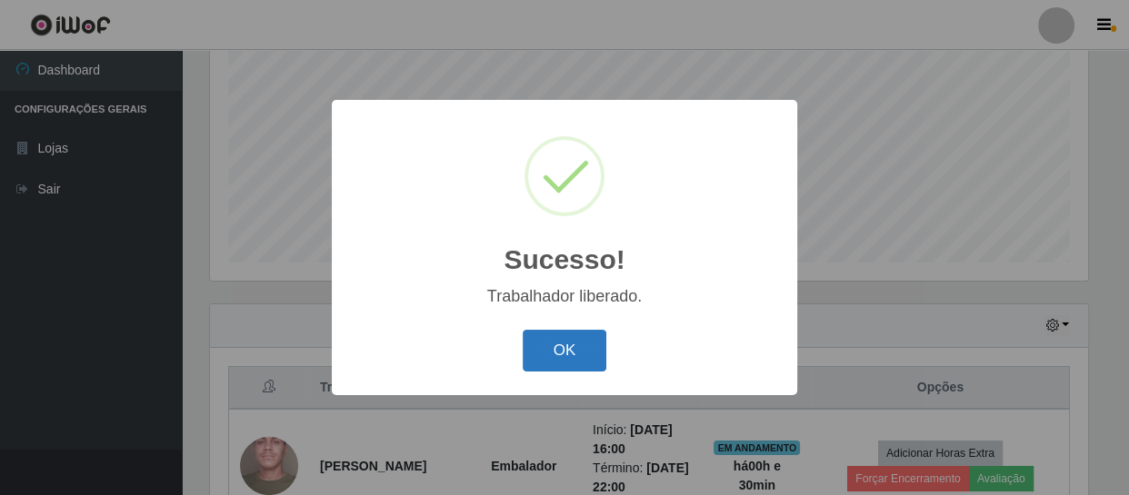
click at [573, 346] on button "OK" at bounding box center [565, 351] width 85 height 43
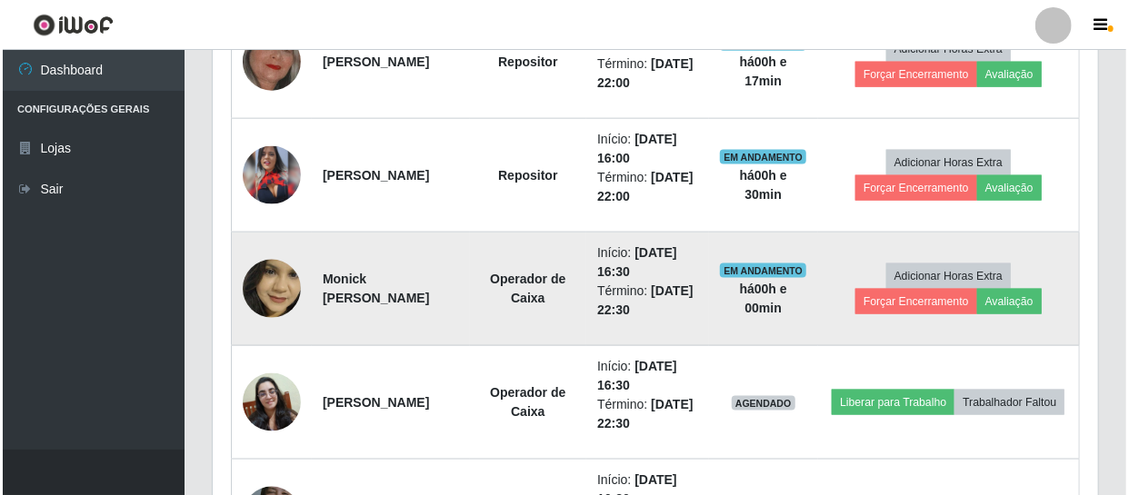
scroll to position [1048, 0]
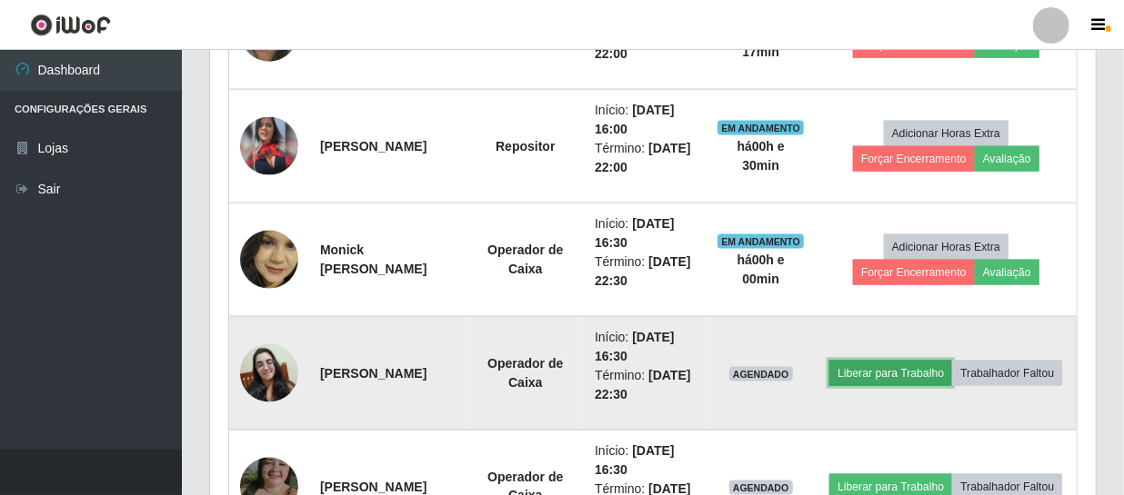
click at [952, 361] on button "Liberar para Trabalho" at bounding box center [890, 373] width 123 height 25
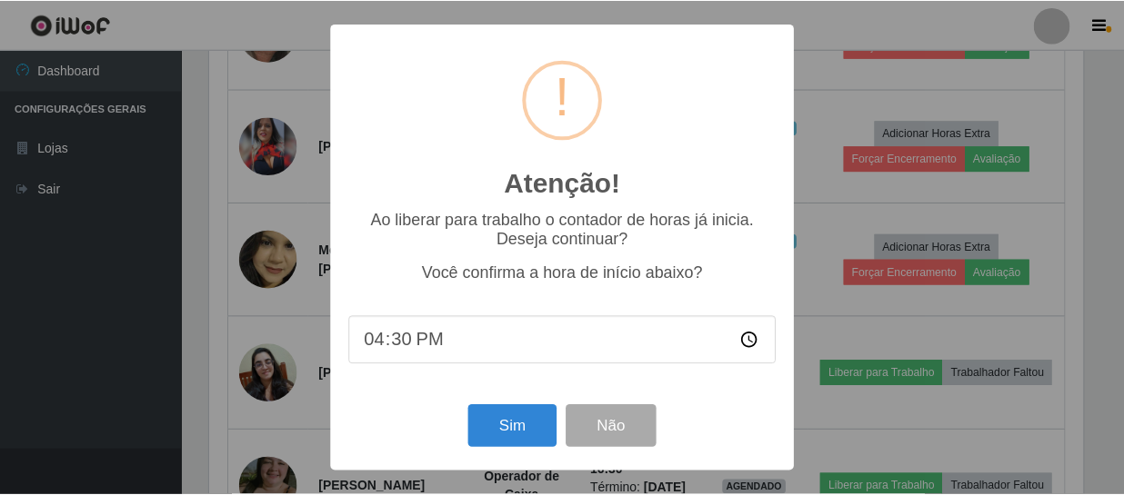
scroll to position [377, 877]
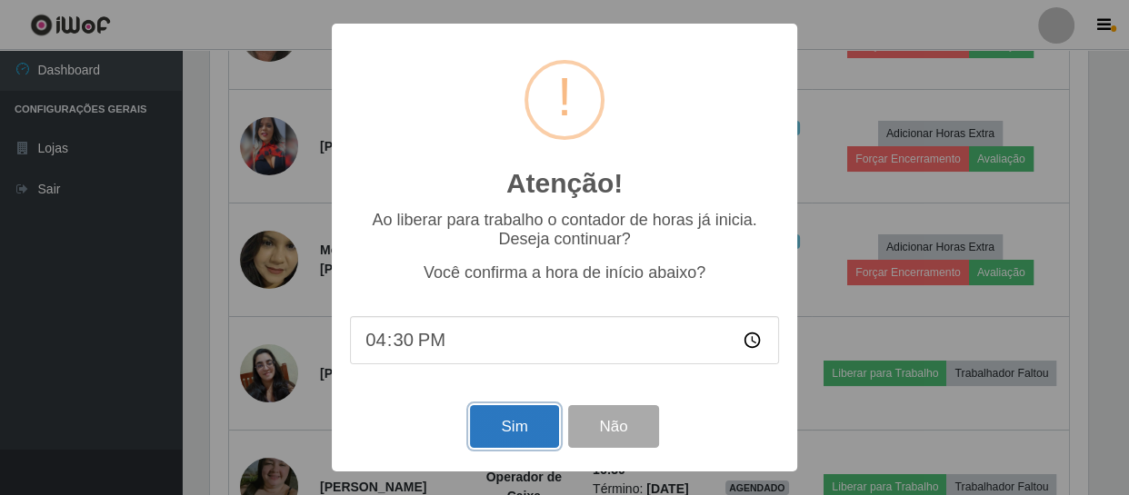
click at [521, 438] on button "Sim" at bounding box center [514, 426] width 88 height 43
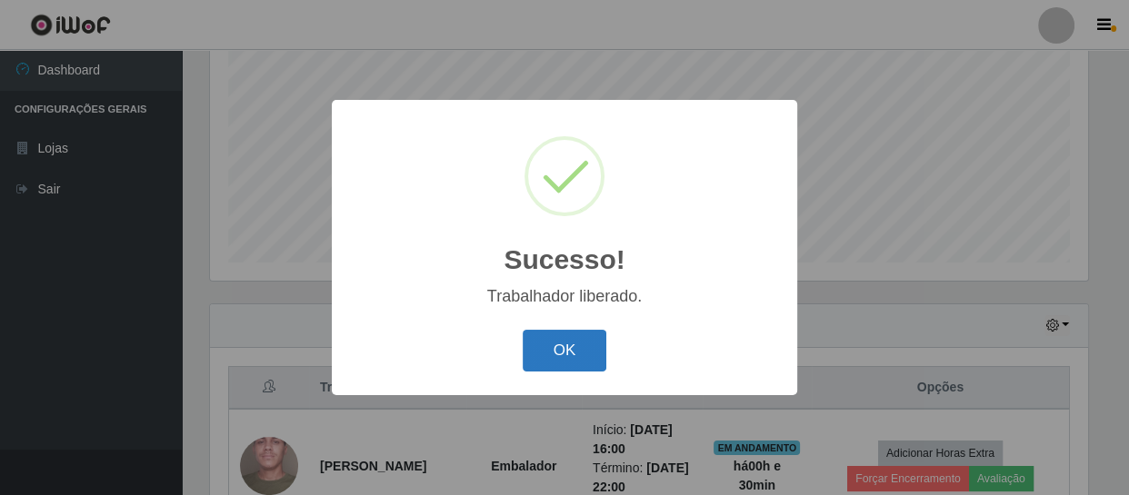
click at [555, 360] on button "OK" at bounding box center [565, 351] width 85 height 43
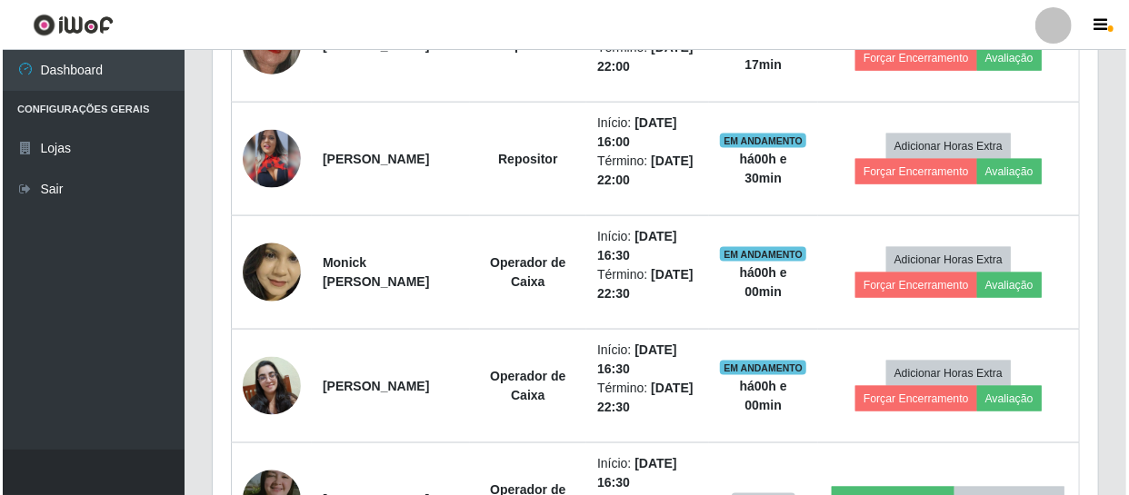
scroll to position [1131, 0]
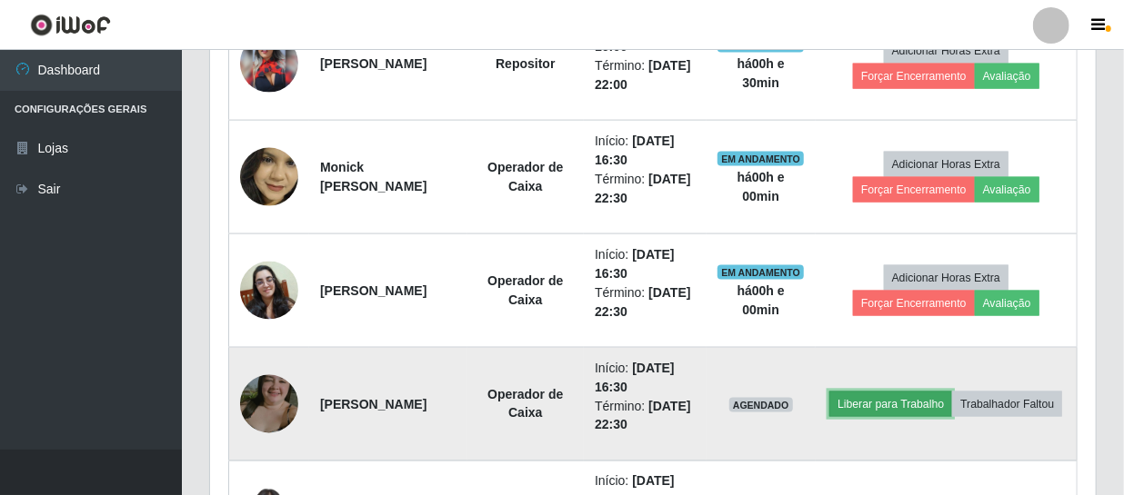
click at [952, 398] on button "Liberar para Trabalho" at bounding box center [890, 404] width 123 height 25
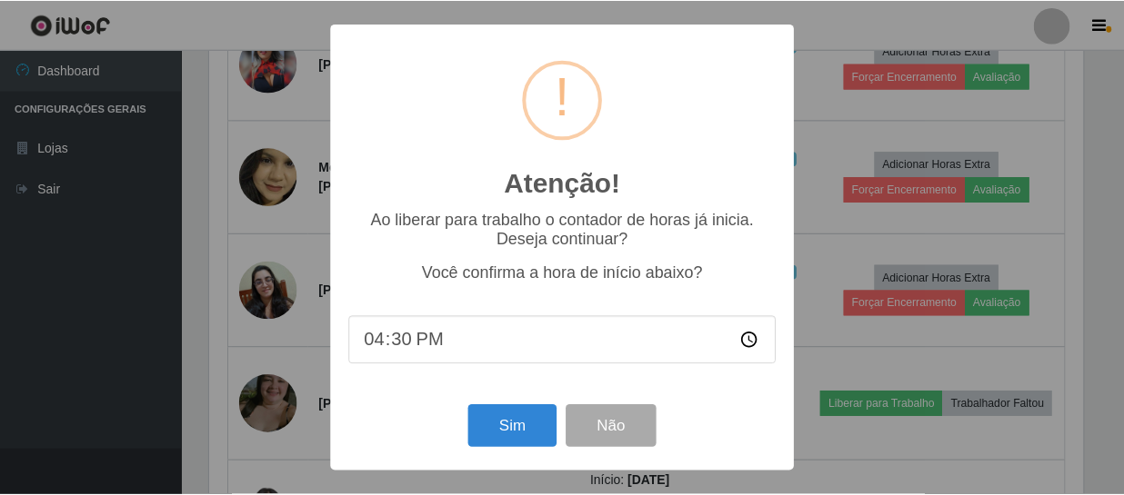
scroll to position [377, 877]
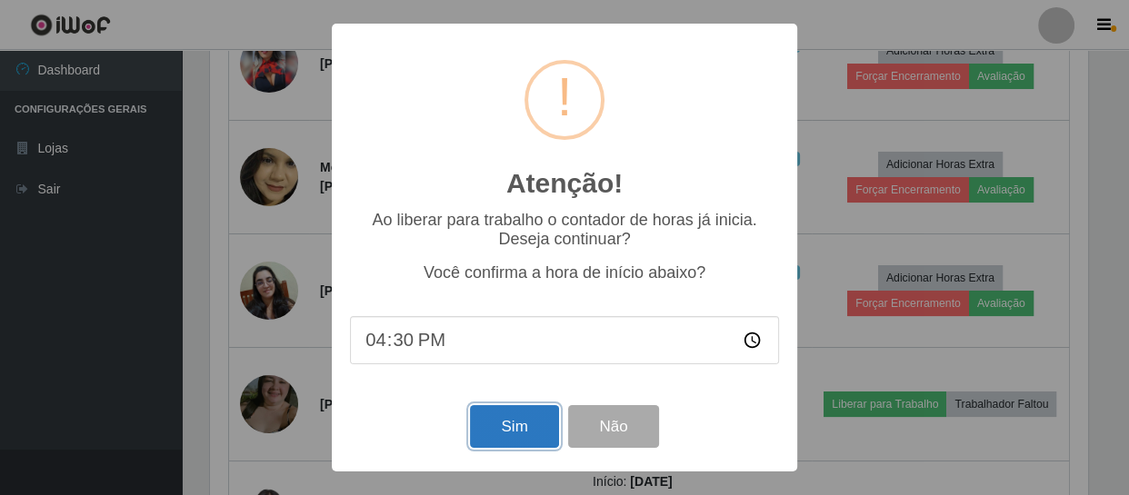
click at [526, 429] on button "Sim" at bounding box center [514, 426] width 88 height 43
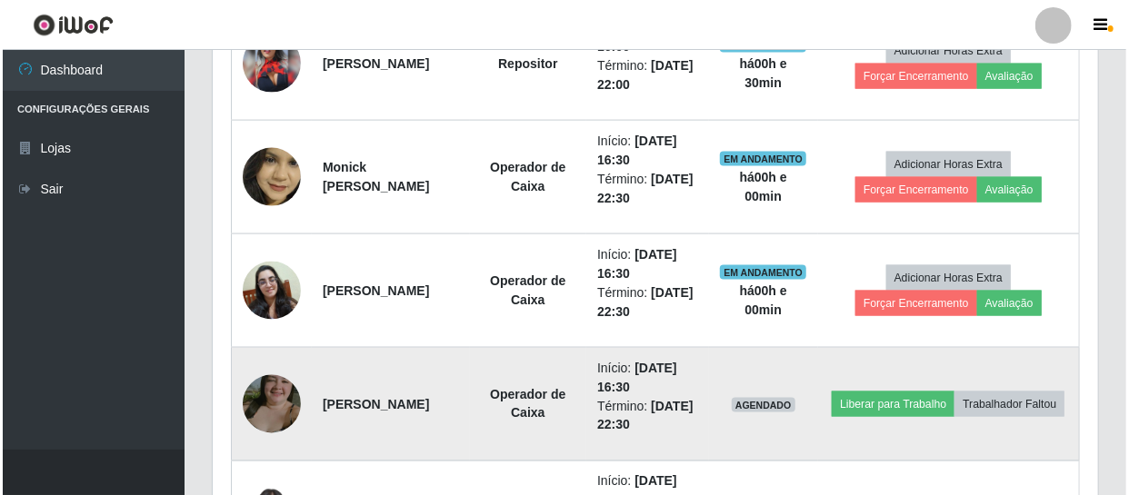
scroll to position [908699, 908197]
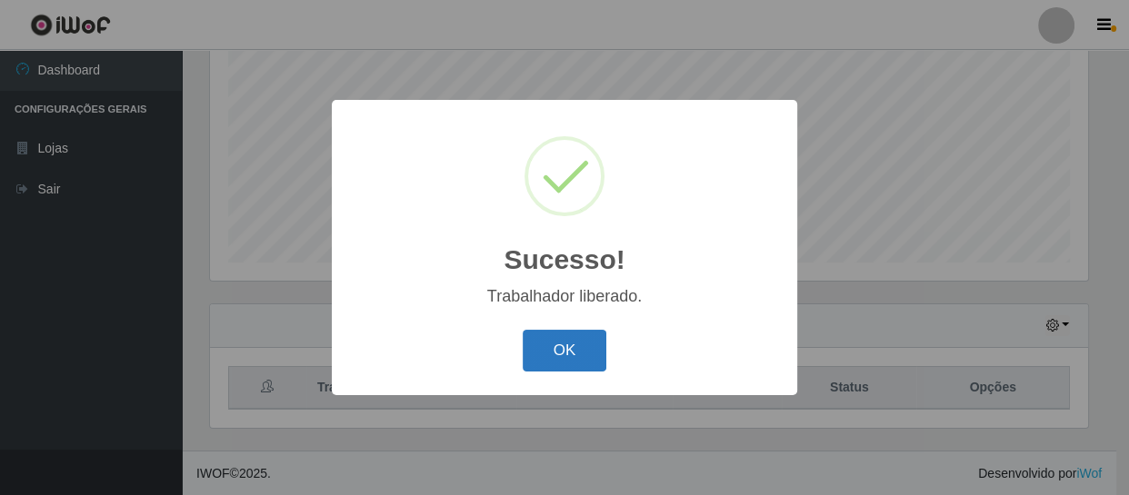
click at [555, 350] on button "OK" at bounding box center [565, 351] width 85 height 43
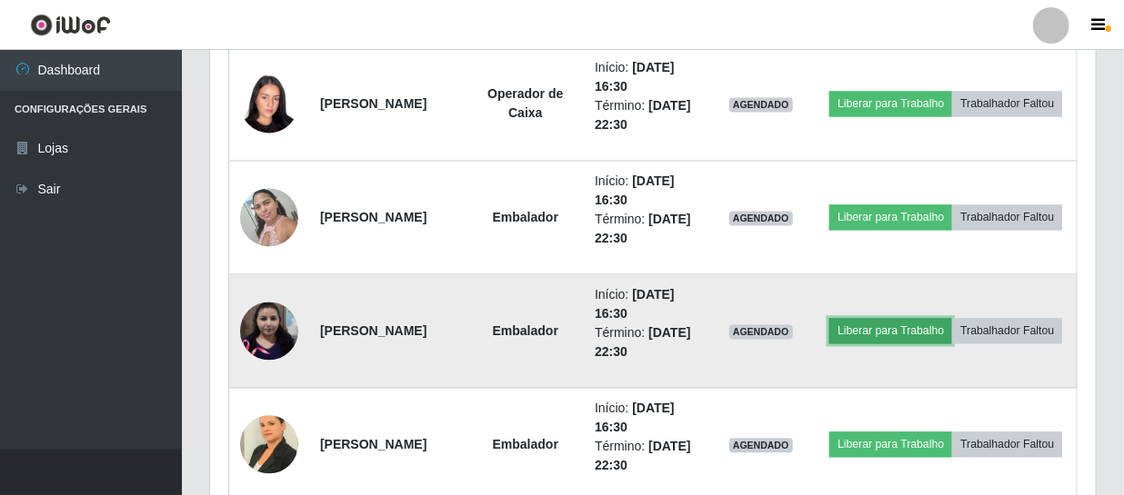
click at [933, 325] on button "Liberar para Trabalho" at bounding box center [890, 331] width 123 height 25
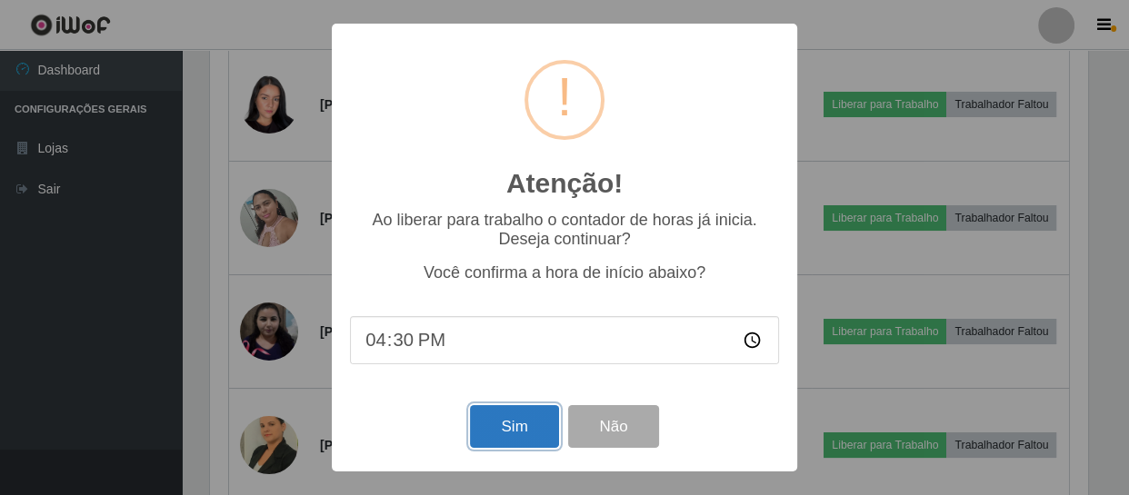
click at [495, 433] on button "Sim" at bounding box center [514, 426] width 88 height 43
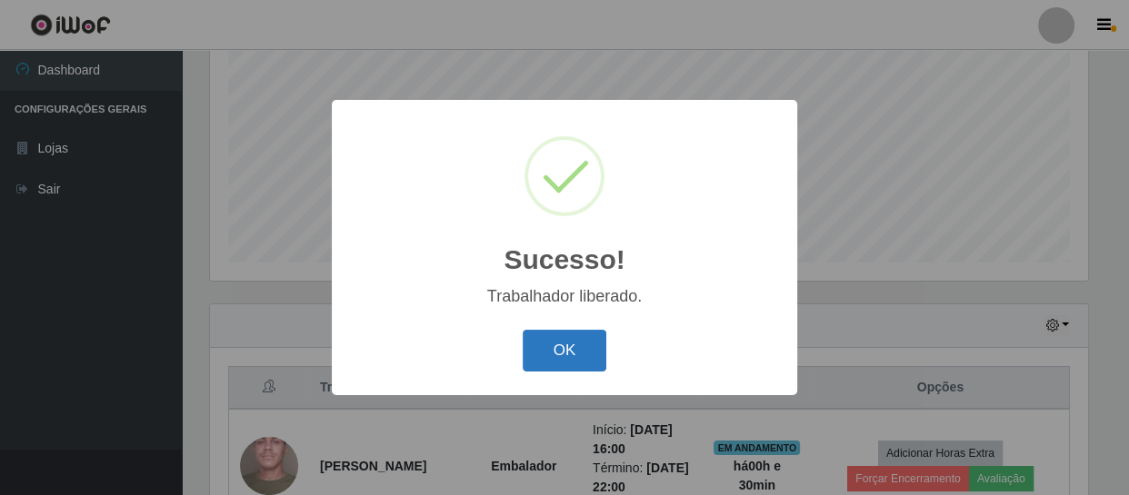
click at [564, 349] on button "OK" at bounding box center [565, 351] width 85 height 43
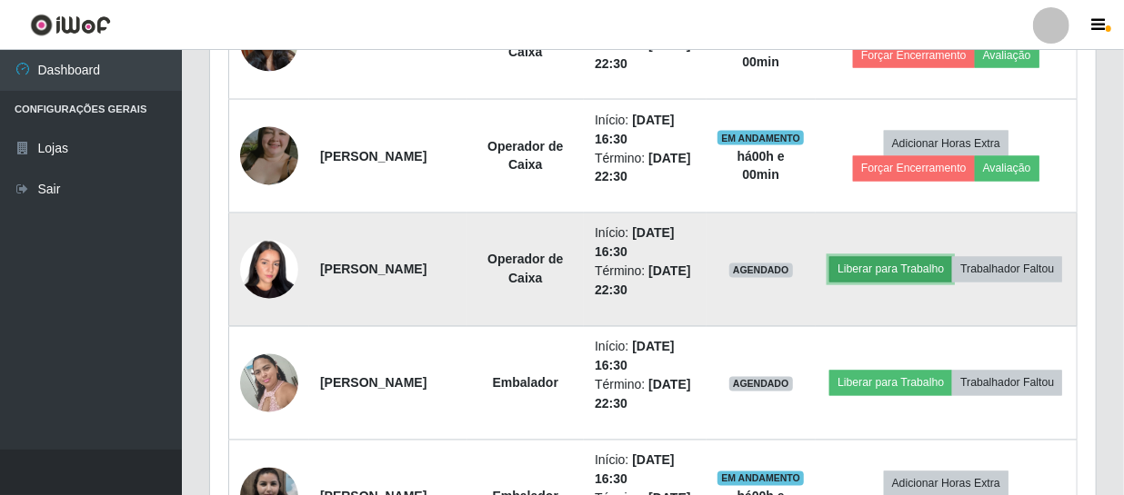
click at [935, 257] on button "Liberar para Trabalho" at bounding box center [890, 269] width 123 height 25
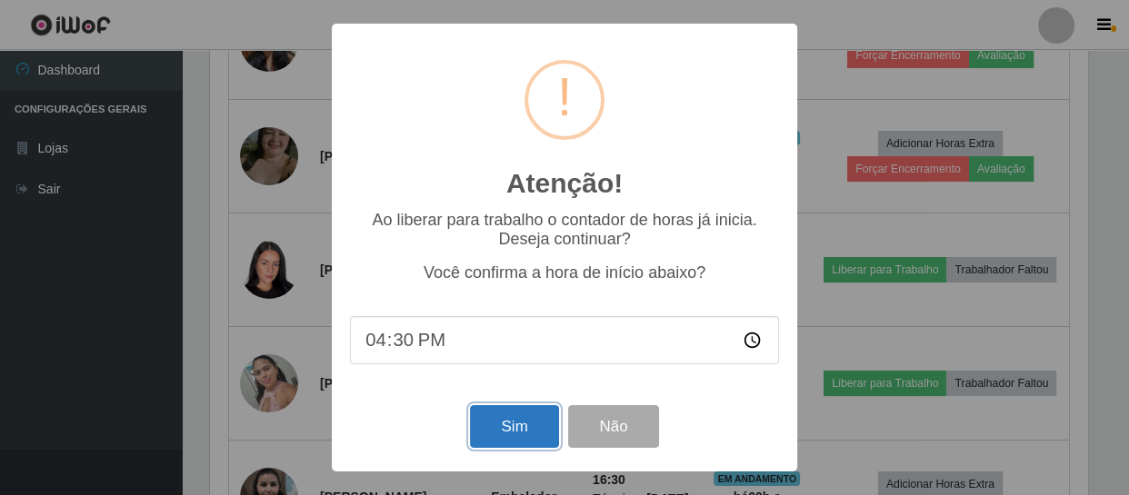
click at [535, 422] on button "Sim" at bounding box center [514, 426] width 88 height 43
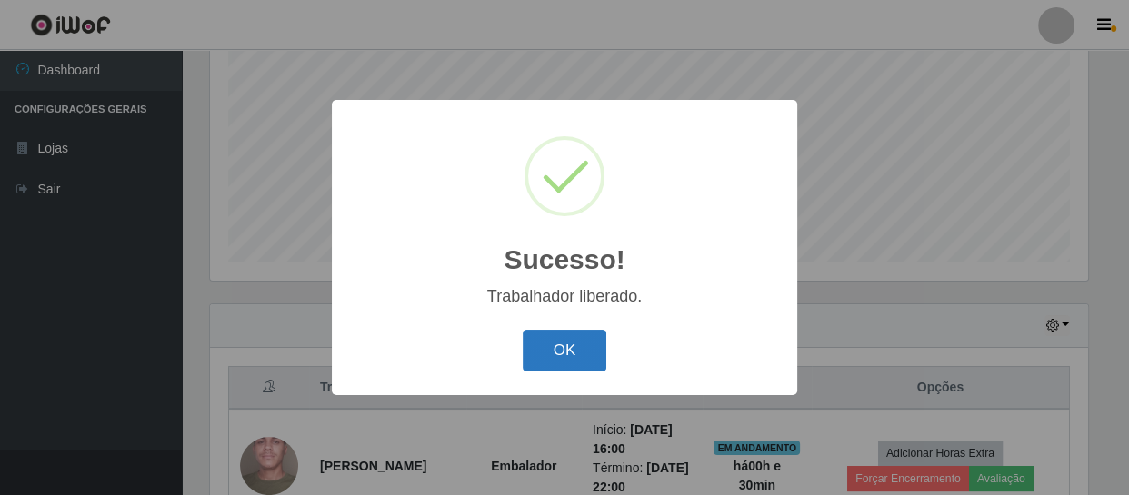
click at [557, 365] on button "OK" at bounding box center [565, 351] width 85 height 43
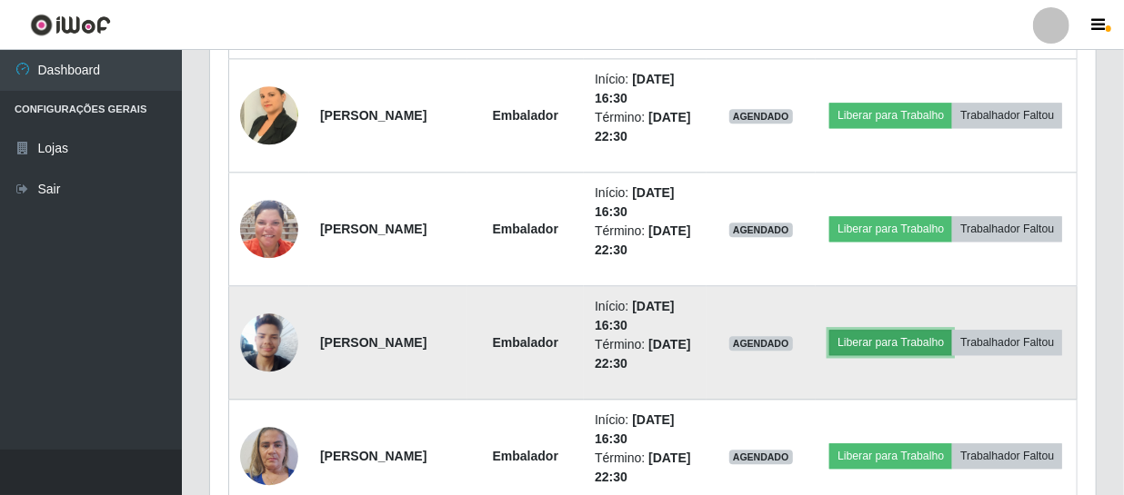
click at [916, 330] on button "Liberar para Trabalho" at bounding box center [890, 342] width 123 height 25
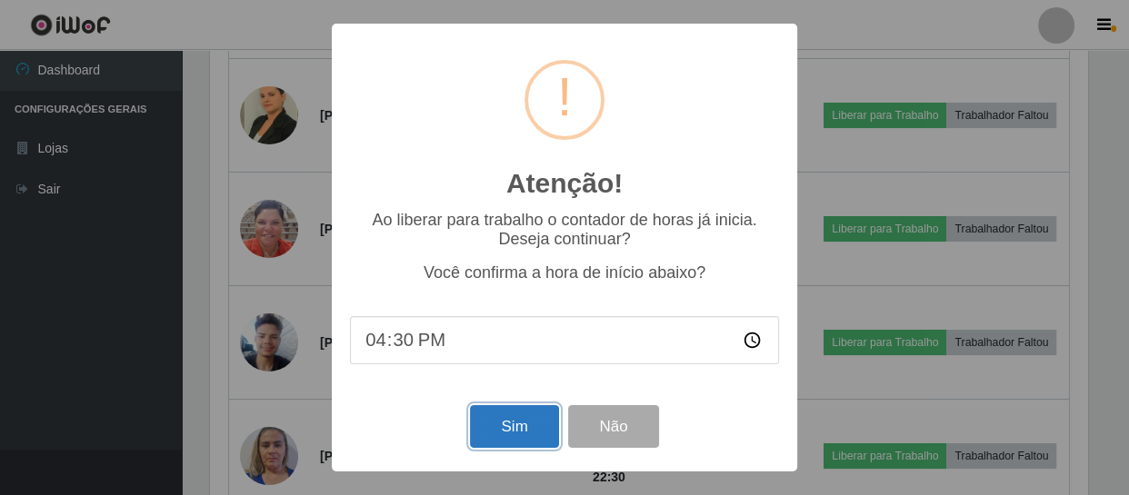
click at [505, 422] on button "Sim" at bounding box center [514, 426] width 88 height 43
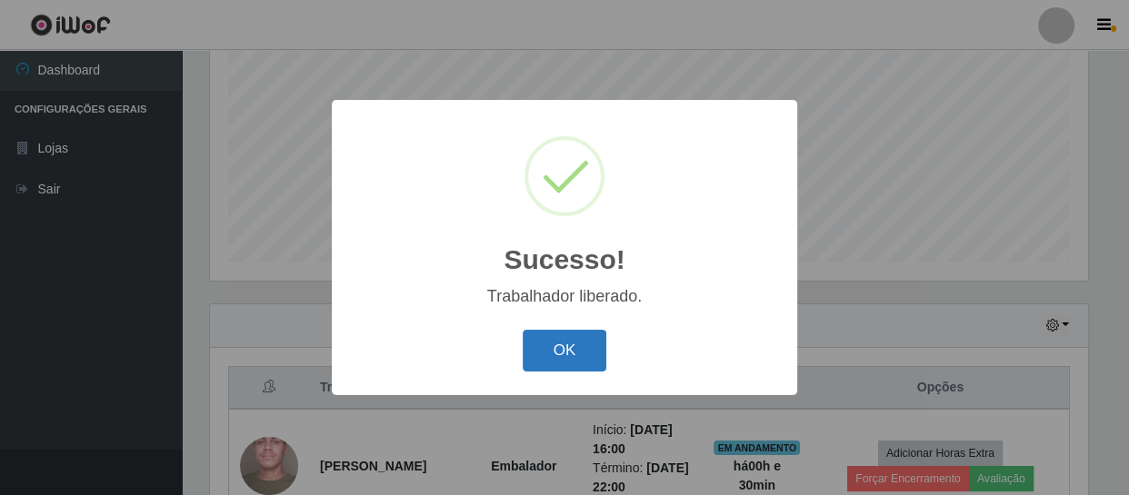
click at [555, 357] on button "OK" at bounding box center [565, 351] width 85 height 43
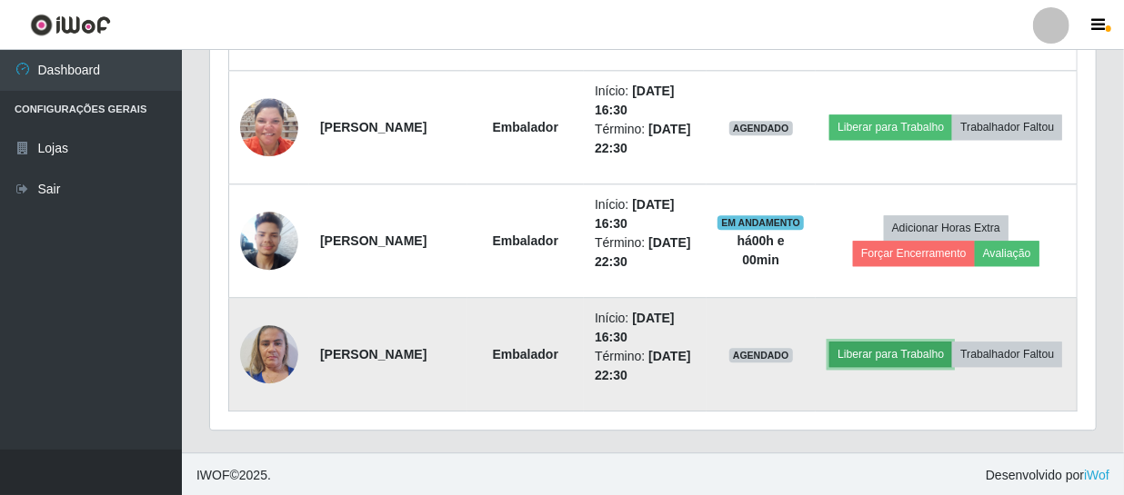
click at [943, 342] on button "Liberar para Trabalho" at bounding box center [890, 354] width 123 height 25
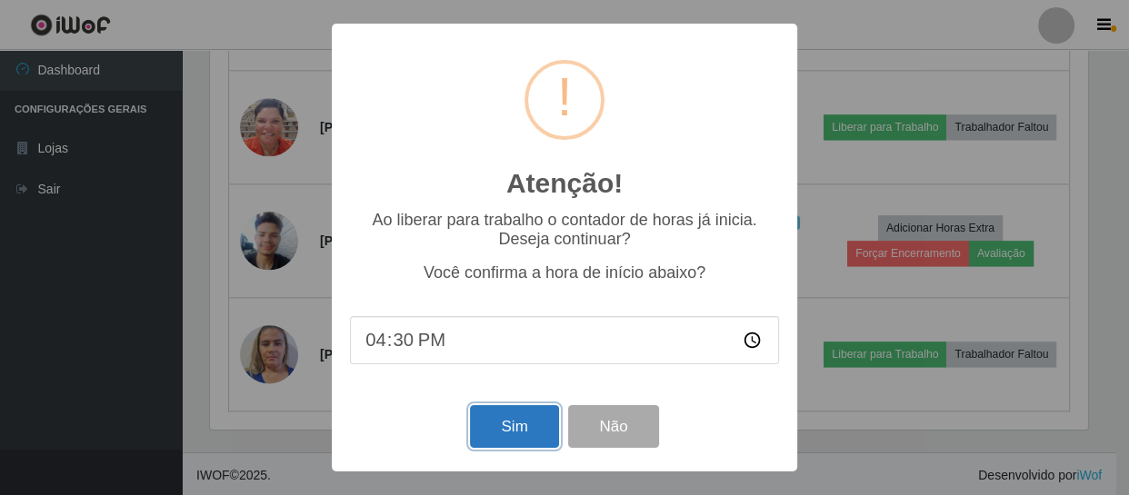
click at [536, 425] on button "Sim" at bounding box center [514, 426] width 88 height 43
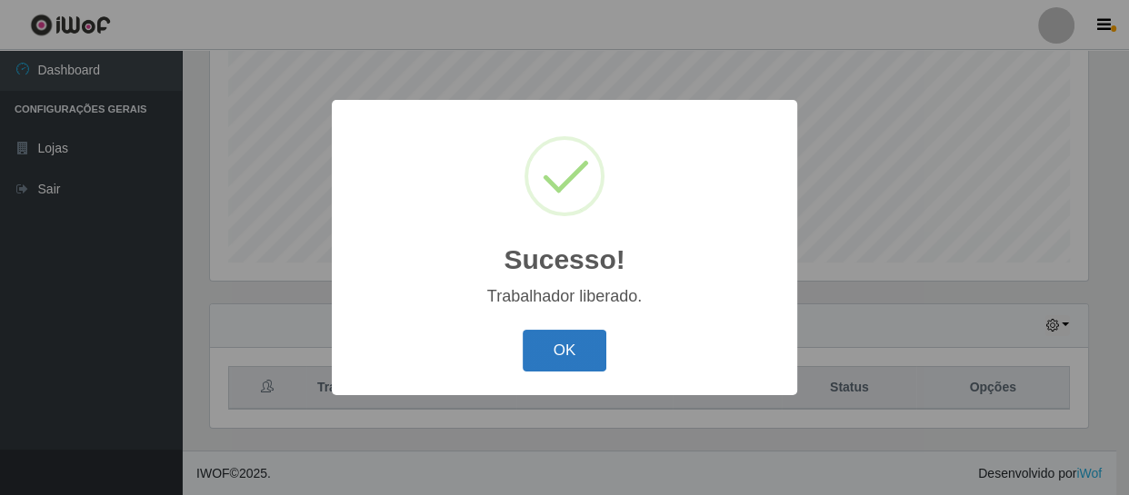
click at [571, 336] on button "OK" at bounding box center [565, 351] width 85 height 43
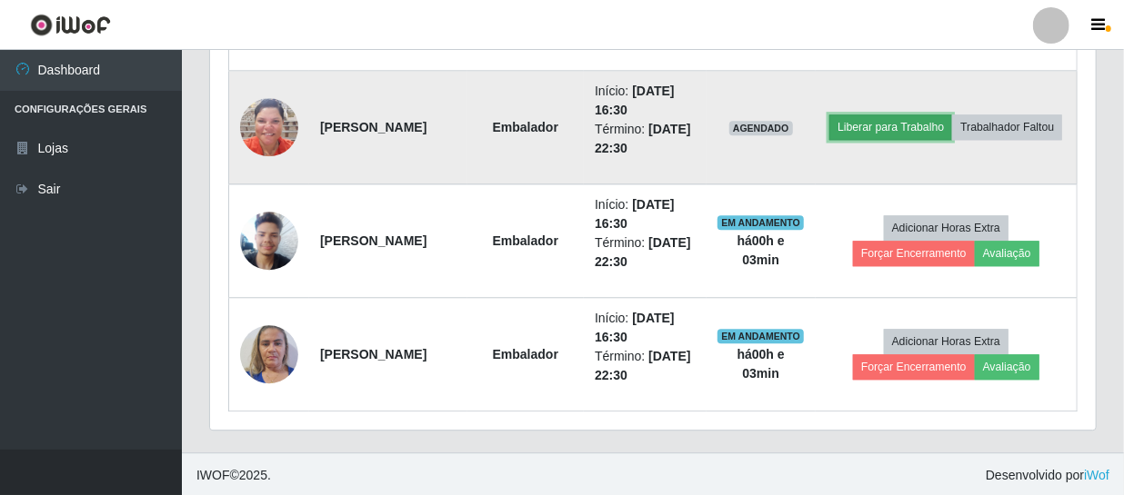
click at [952, 115] on button "Liberar para Trabalho" at bounding box center [890, 127] width 123 height 25
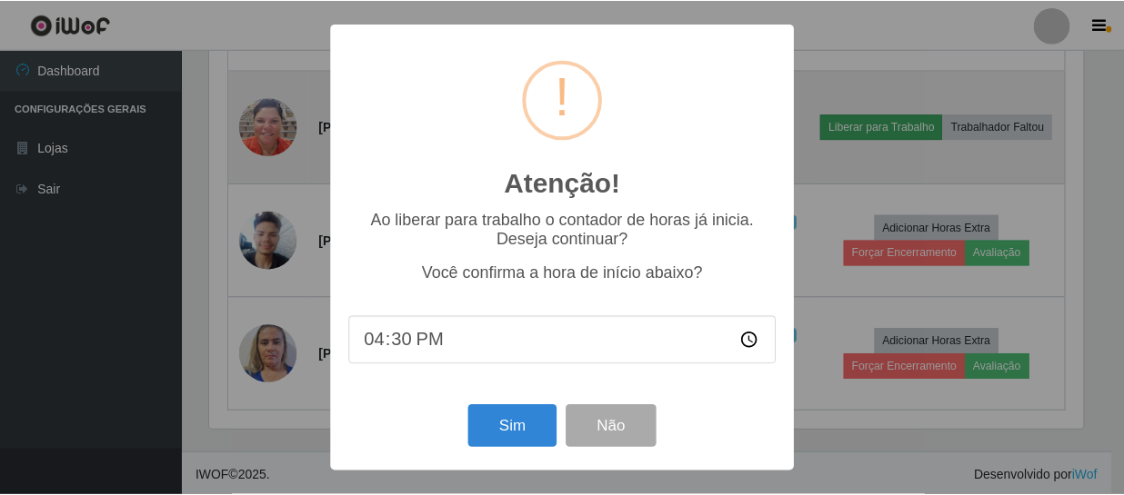
scroll to position [377, 877]
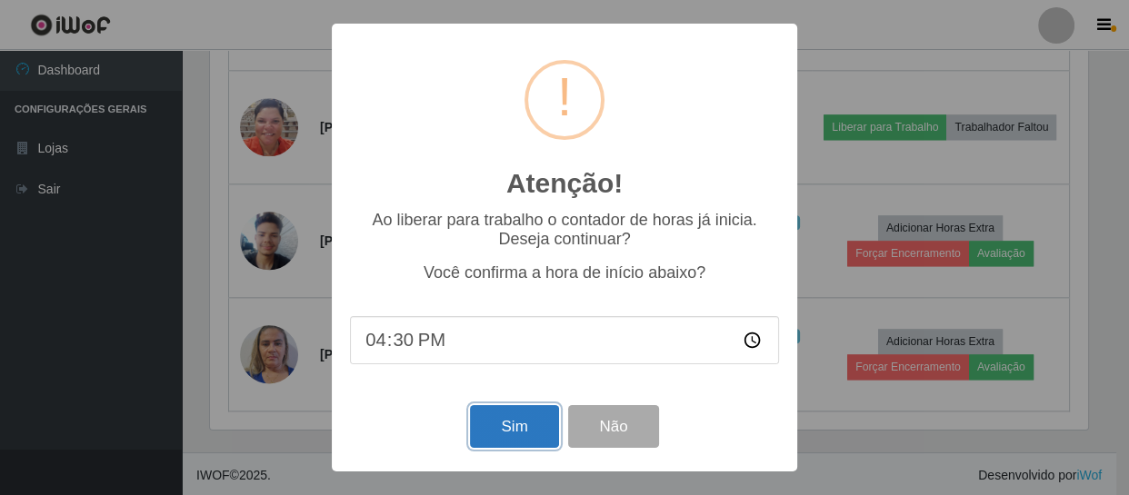
click at [527, 433] on button "Sim" at bounding box center [514, 426] width 88 height 43
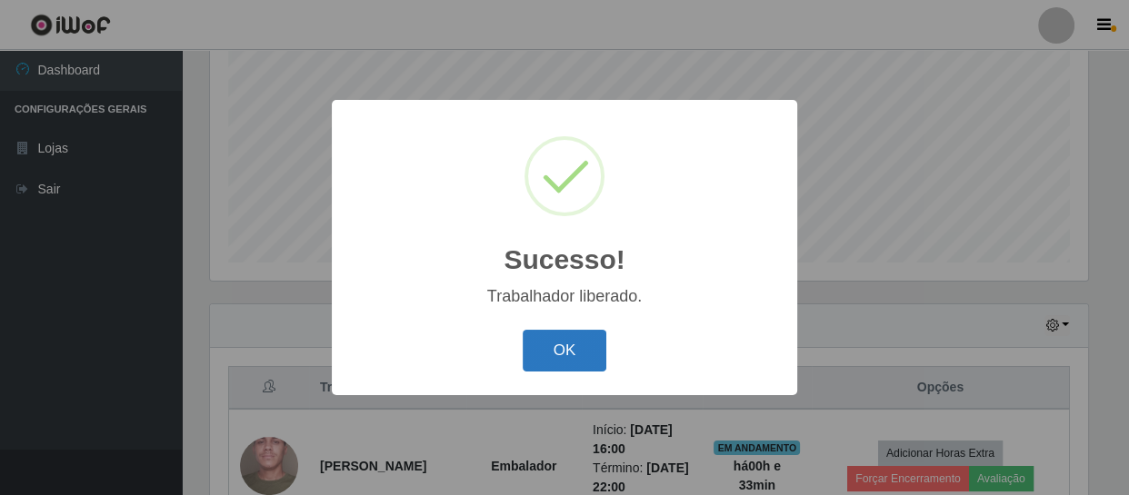
click at [568, 342] on button "OK" at bounding box center [565, 351] width 85 height 43
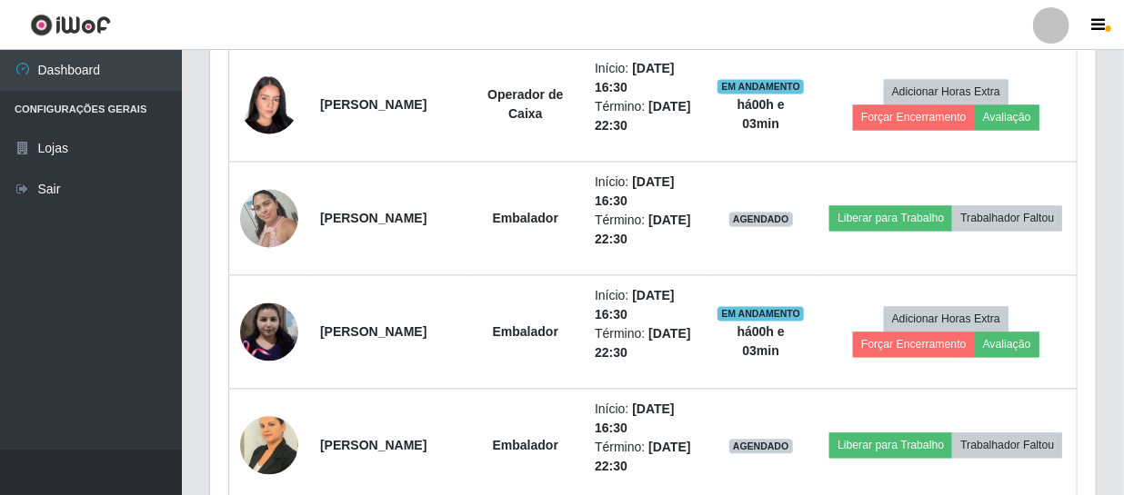
scroll to position [1545, 0]
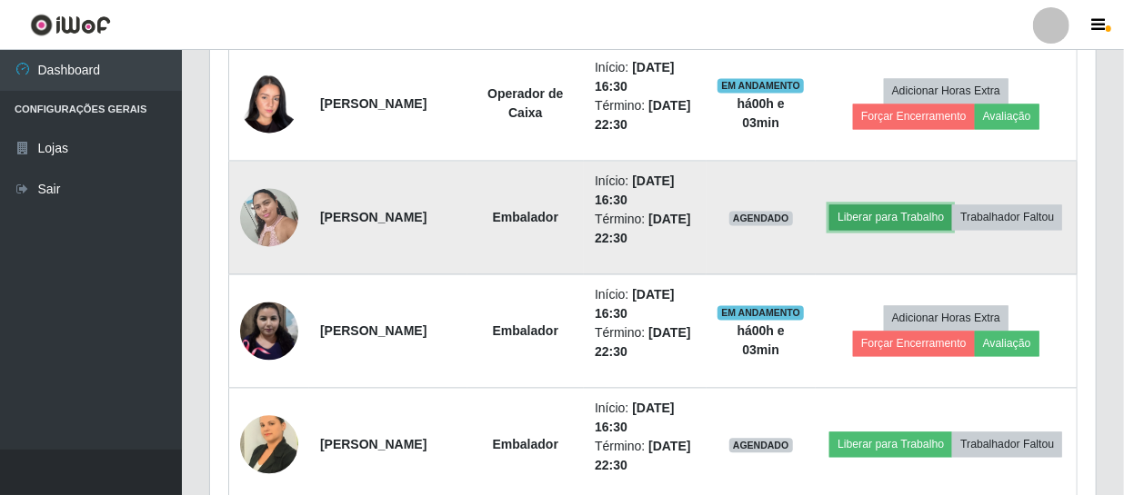
click at [939, 207] on button "Liberar para Trabalho" at bounding box center [890, 217] width 123 height 25
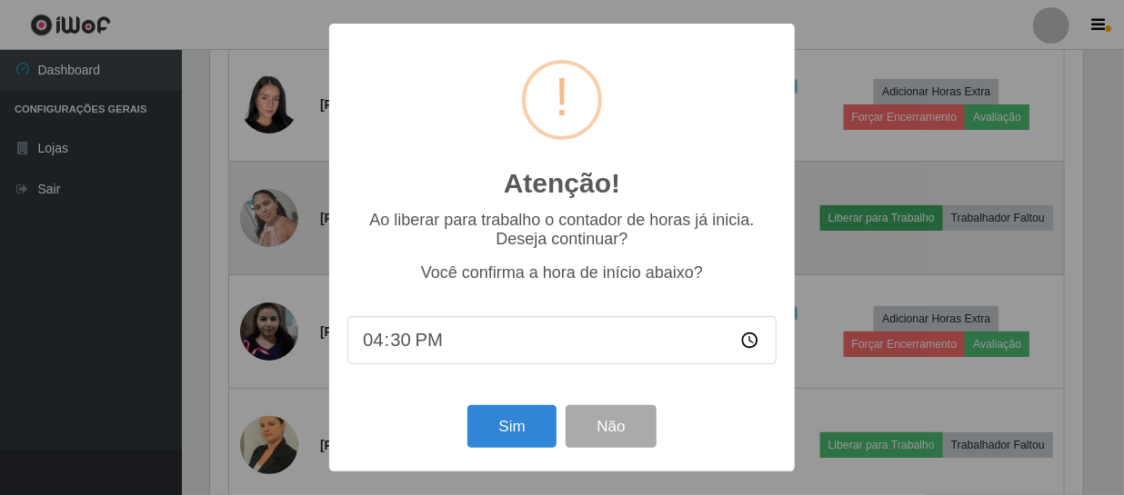
scroll to position [377, 877]
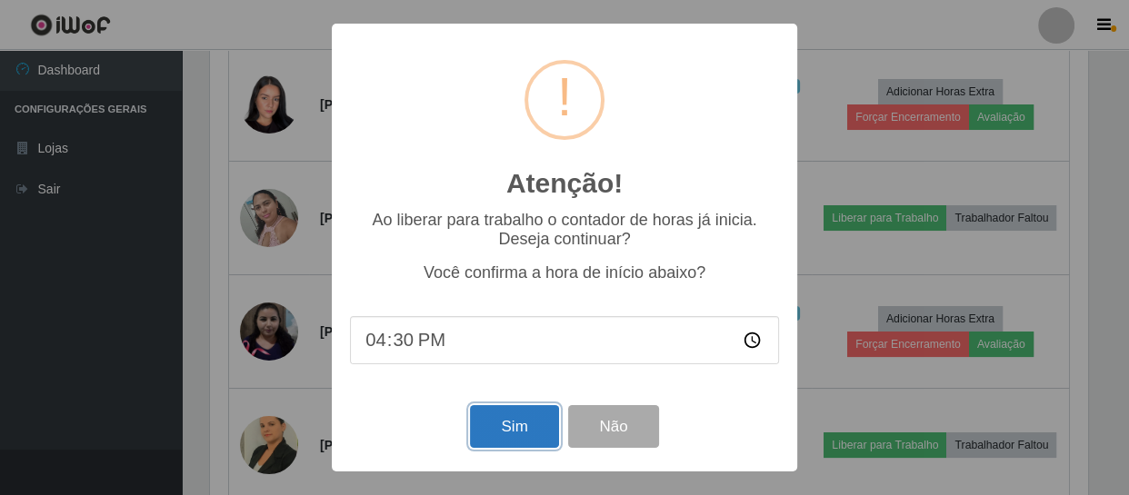
click at [500, 425] on button "Sim" at bounding box center [514, 426] width 88 height 43
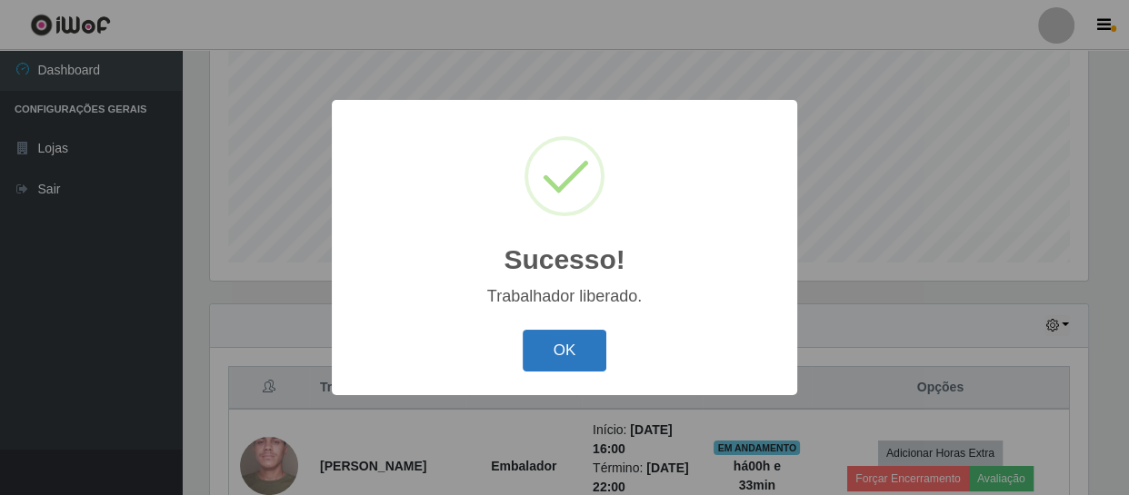
click at [578, 344] on button "OK" at bounding box center [565, 351] width 85 height 43
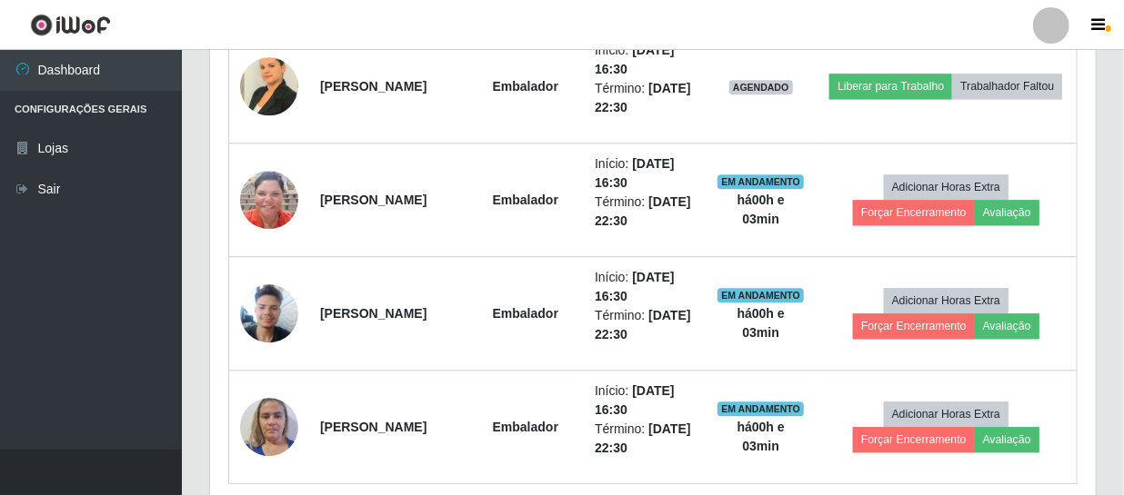
scroll to position [1875, 0]
